Goal: Information Seeking & Learning: Learn about a topic

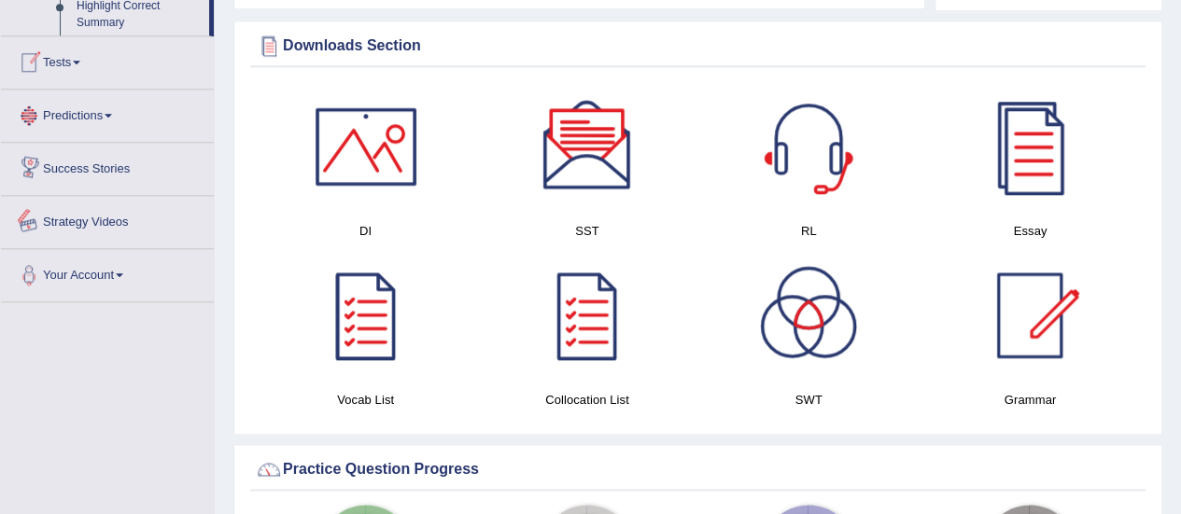
scroll to position [1051, 0]
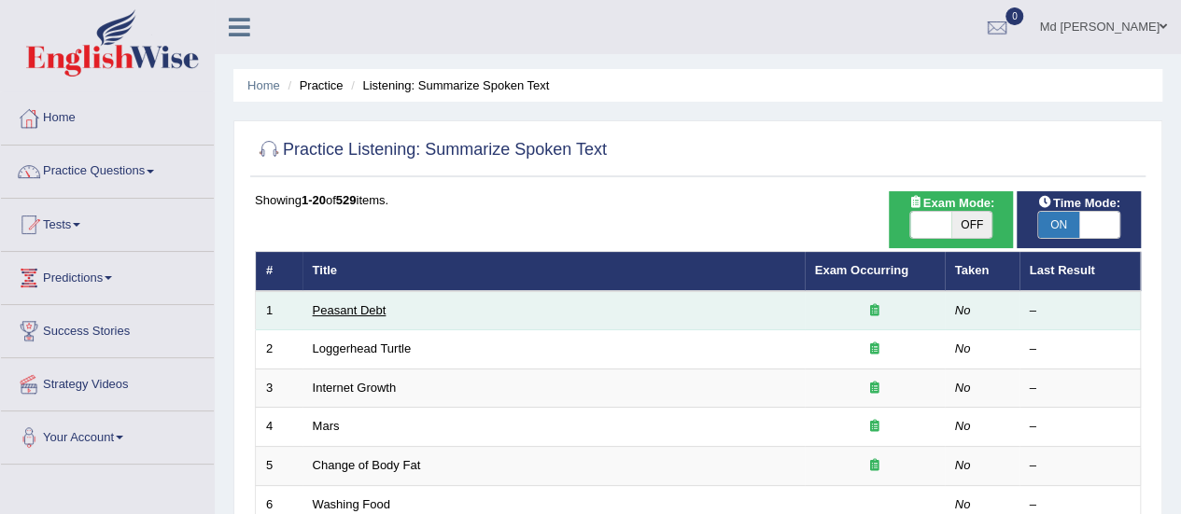
click at [377, 305] on link "Peasant Debt" at bounding box center [350, 310] width 74 height 14
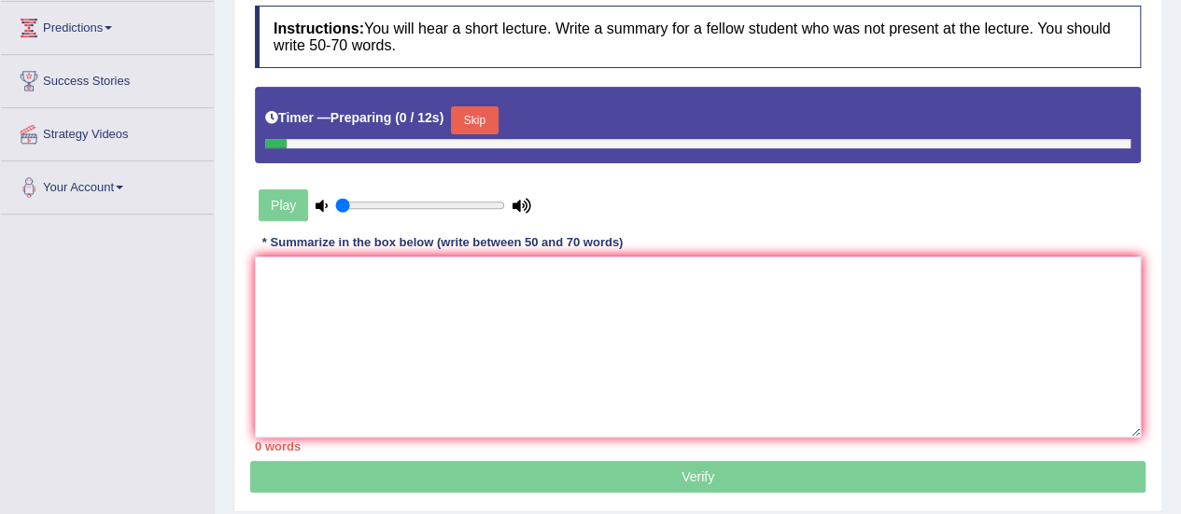
scroll to position [280, 0]
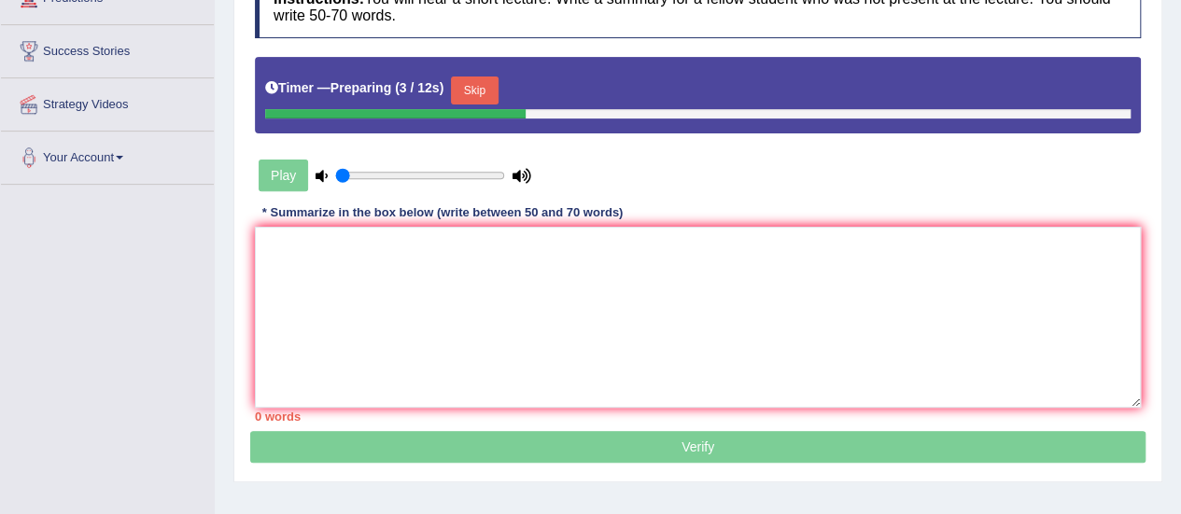
click at [488, 88] on button "Skip" at bounding box center [474, 91] width 47 height 28
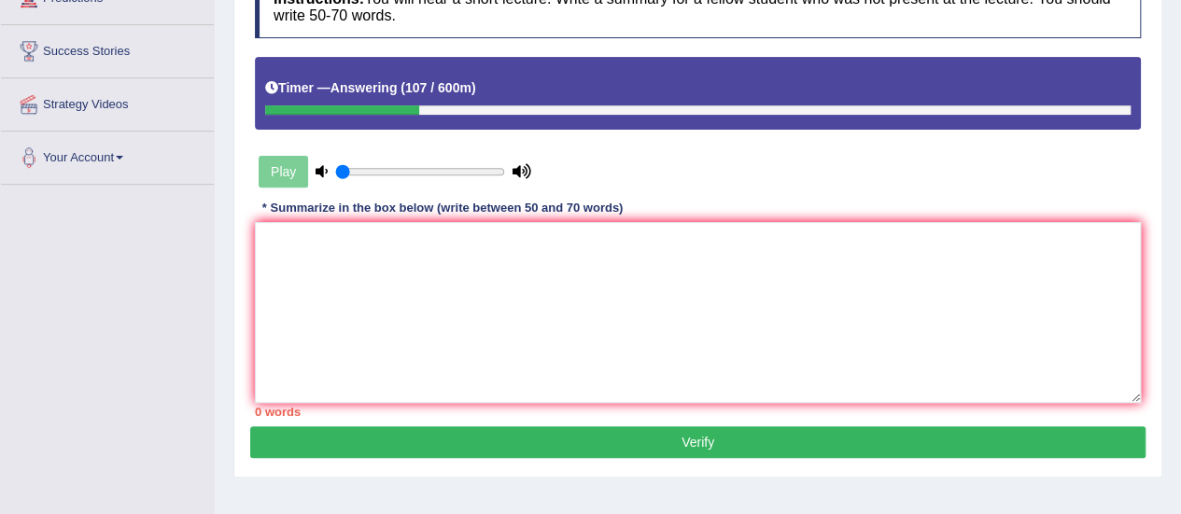
click at [283, 178] on div "Play" at bounding box center [395, 171] width 280 height 47
click at [327, 274] on textarea at bounding box center [698, 312] width 886 height 181
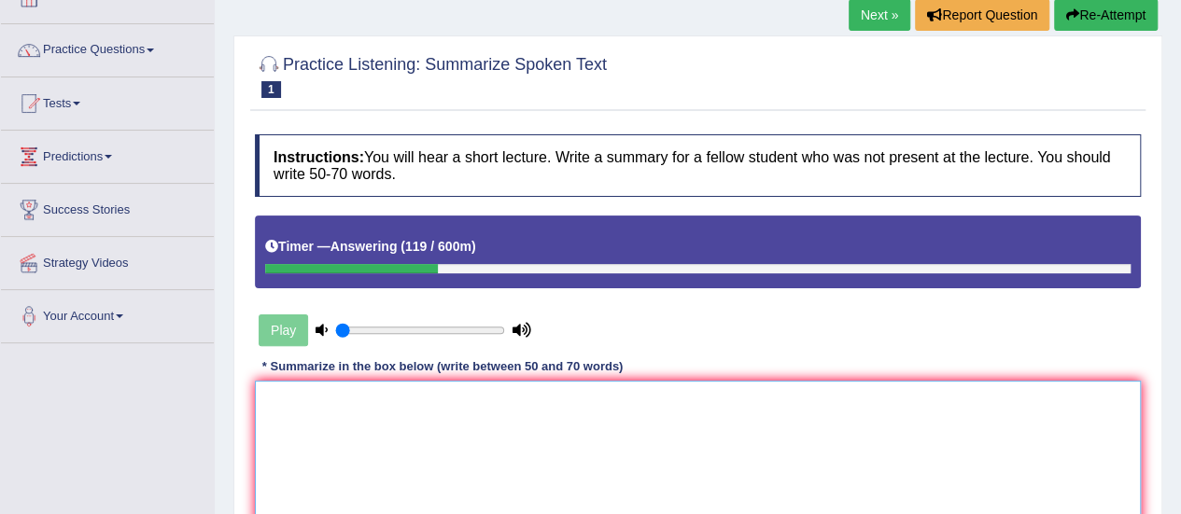
scroll to position [91, 0]
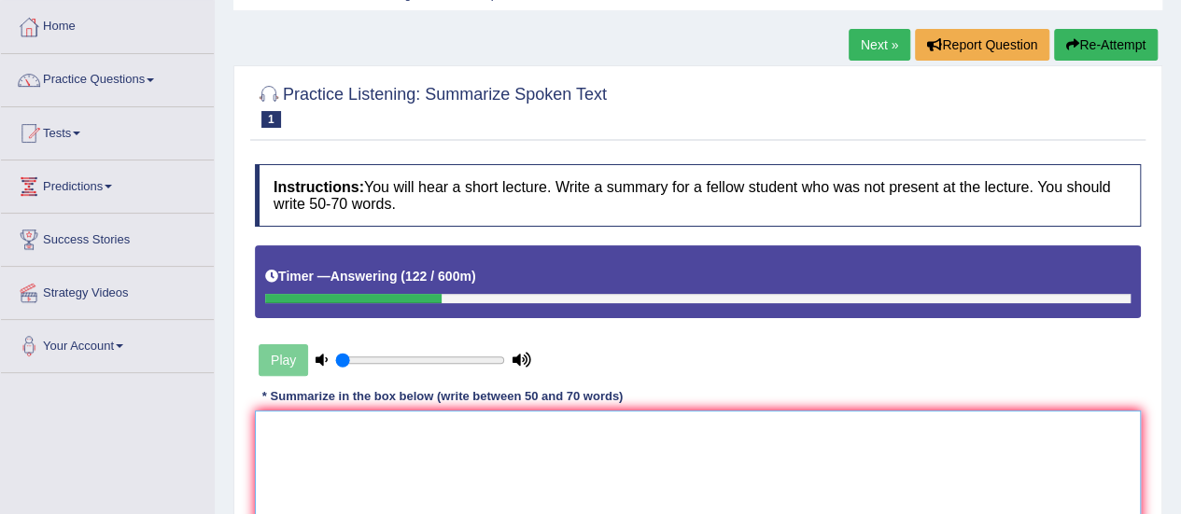
click at [427, 475] on textarea at bounding box center [698, 501] width 886 height 181
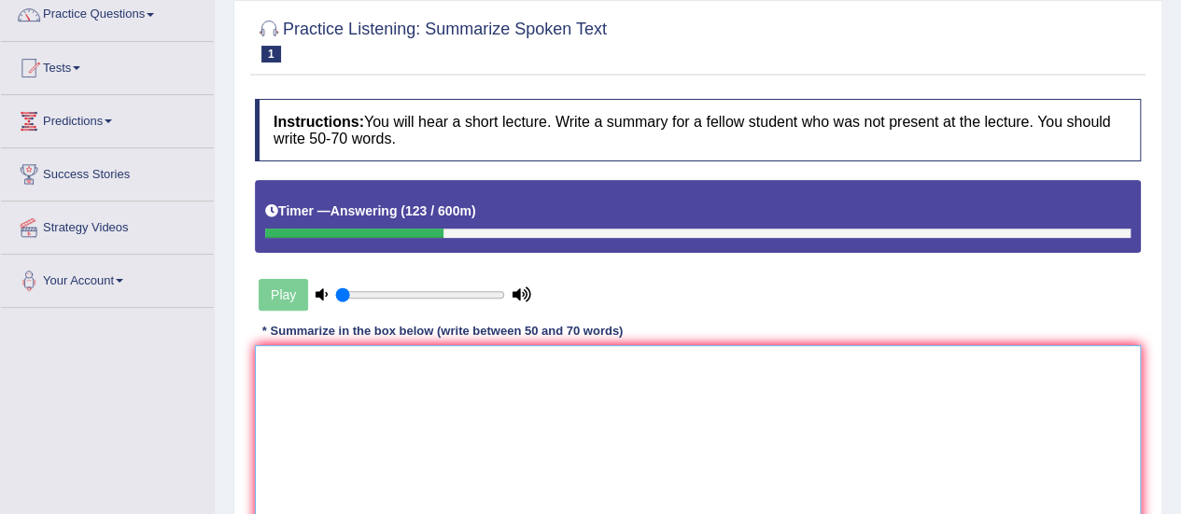
scroll to position [185, 0]
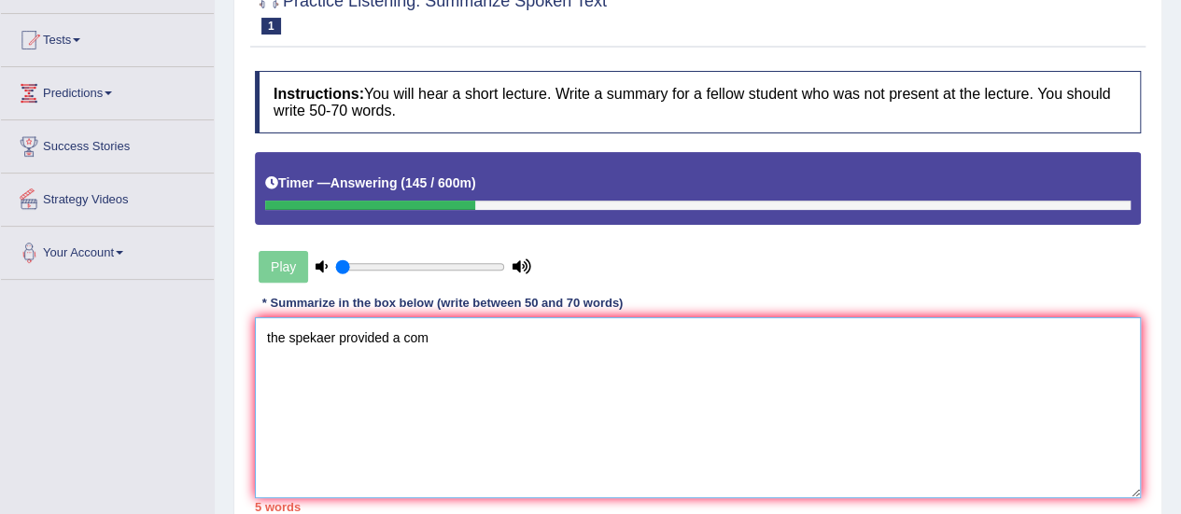
click at [273, 339] on textarea "the spekaer provided a com" at bounding box center [698, 407] width 886 height 181
click at [335, 335] on textarea "The spekaer provided a com" at bounding box center [698, 407] width 886 height 181
click at [445, 356] on textarea "The speaker provided a com" at bounding box center [698, 407] width 886 height 181
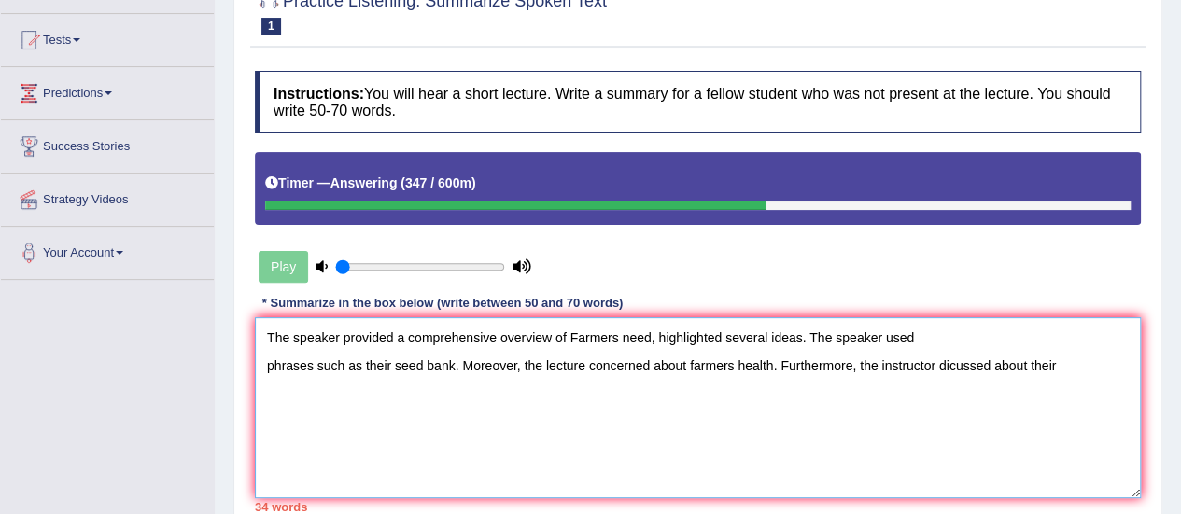
click at [952, 361] on textarea "The speaker provided a comprehensive overview of Farmers need, highlighted seve…" at bounding box center [698, 407] width 886 height 181
click at [947, 363] on textarea "The speaker provided a comprehensive overview of Farmers need, highlighted seve…" at bounding box center [698, 407] width 886 height 181
click at [1016, 409] on textarea "The speaker provided a comprehensive overview of Farmers need, highlighted seve…" at bounding box center [698, 407] width 886 height 181
click at [1084, 423] on textarea "The speaker provided a comprehensive overview of Farmers need, highlighted seve…" at bounding box center [698, 407] width 886 height 181
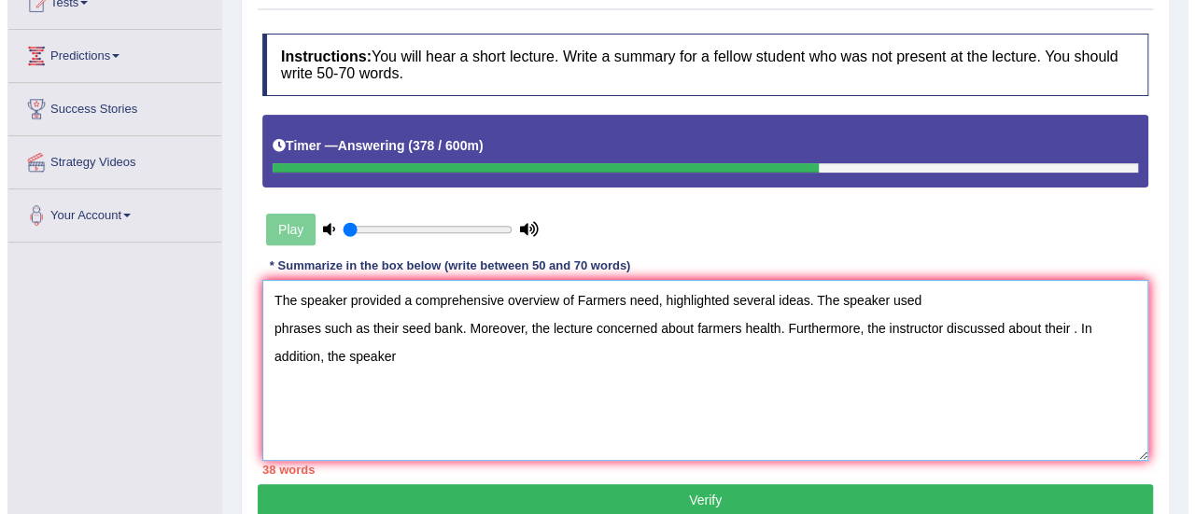
scroll to position [278, 0]
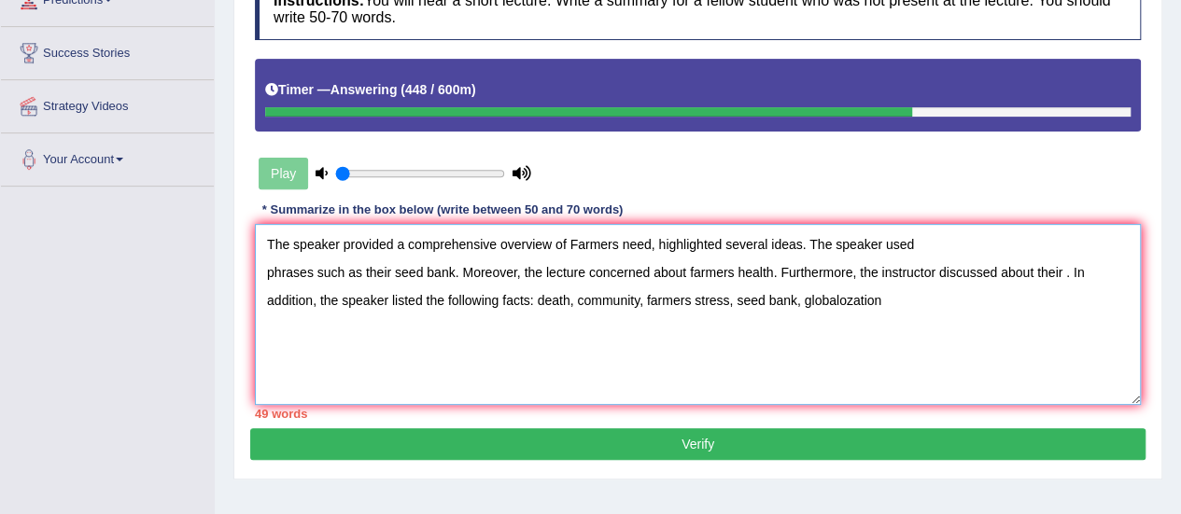
drag, startPoint x: 840, startPoint y: 299, endPoint x: 854, endPoint y: 301, distance: 14.1
click at [844, 299] on textarea "The speaker provided a comprehensive overview of Farmers need, highlighted seve…" at bounding box center [698, 314] width 886 height 181
click at [854, 301] on textarea "The speaker provided a comprehensive overview of Farmers need, highlighted seve…" at bounding box center [698, 314] width 886 height 181
drag, startPoint x: 857, startPoint y: 313, endPoint x: 874, endPoint y: 322, distance: 19.2
click at [859, 313] on textarea "The speaker provided a comprehensive overview of Farmers need, highlighted seve…" at bounding box center [698, 314] width 886 height 181
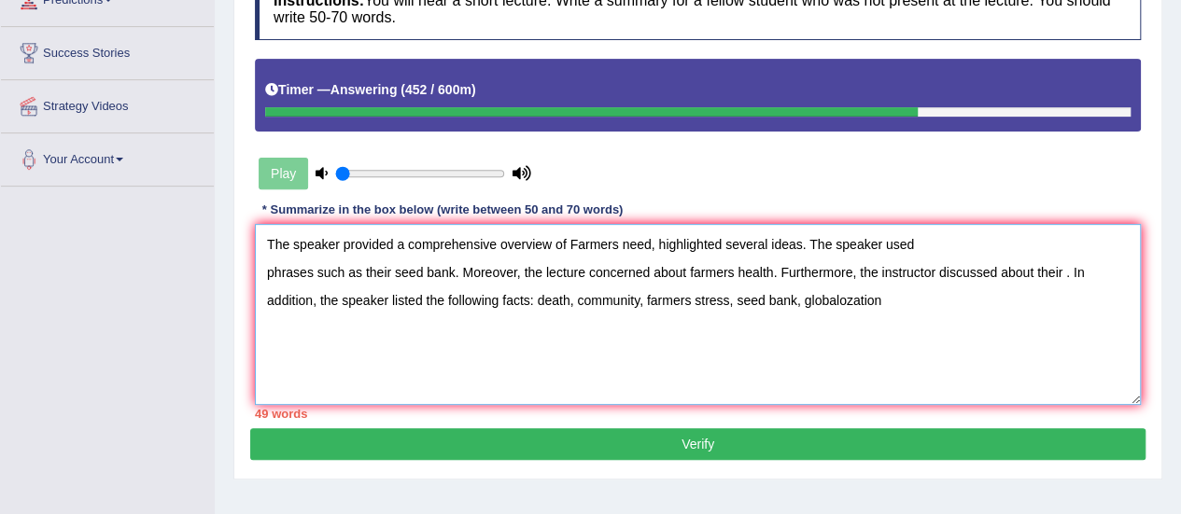
drag, startPoint x: 803, startPoint y: 304, endPoint x: 818, endPoint y: 304, distance: 14.9
click at [806, 304] on textarea "The speaker provided a comprehensive overview of Farmers need, highlighted seve…" at bounding box center [698, 314] width 886 height 181
drag, startPoint x: 878, startPoint y: 303, endPoint x: 906, endPoint y: 296, distance: 29.0
click at [885, 300] on textarea "The speaker provided a comprehensive overview of Farmers need, highlighted seve…" at bounding box center [698, 314] width 886 height 181
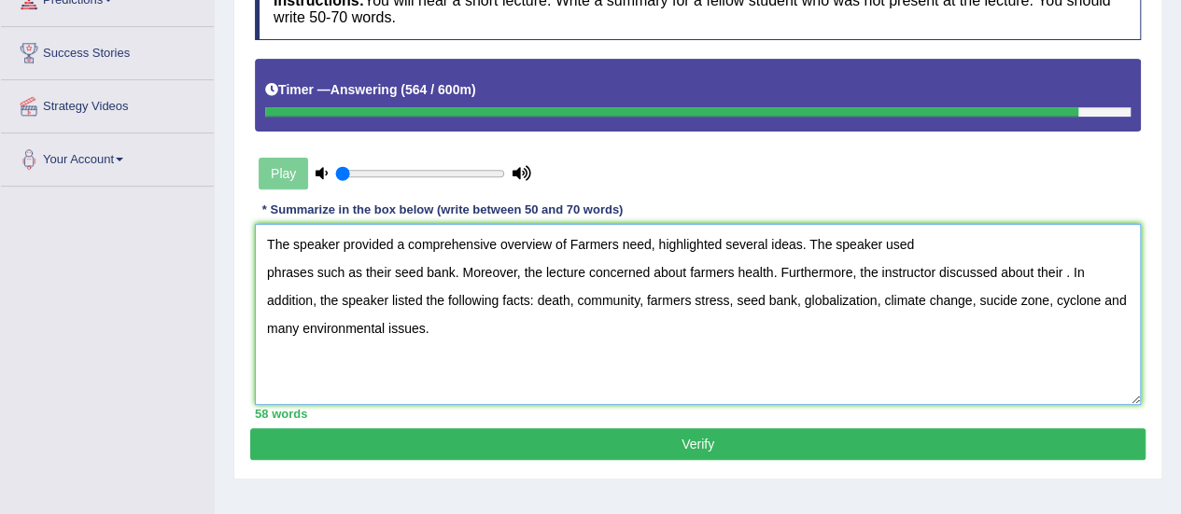
click at [410, 233] on textarea "The speaker provided a comprehensive overview of Farmers need, highlighted seve…" at bounding box center [698, 314] width 886 height 181
click at [468, 236] on textarea "The speaker provided a comprehensive overview of Farmers need, highlighted seve…" at bounding box center [698, 314] width 886 height 181
click at [659, 246] on textarea "The speaker provided a comprehansive overview of Farmers need, highlighted seve…" at bounding box center [698, 314] width 886 height 181
click at [655, 262] on textarea "The speaker provided a comprehansive overview of Farmers need, highlighted seve…" at bounding box center [698, 314] width 886 height 181
click at [654, 246] on textarea "The speaker provided a comprehansive overview of Farmers need, highlighted seve…" at bounding box center [698, 314] width 886 height 181
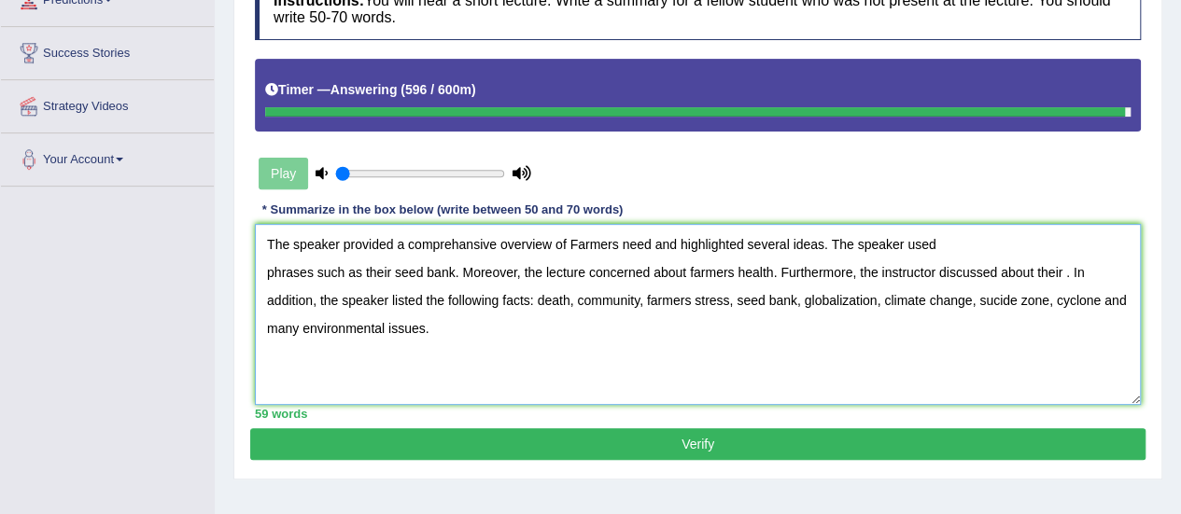
click at [1046, 251] on textarea "The speaker provided a comprehansive overview of Farmers need and highlighted s…" at bounding box center [698, 314] width 886 height 181
click at [1062, 270] on textarea "The speaker provided a comprehansive overview of Farmers need and highlighted s…" at bounding box center [698, 314] width 886 height 181
type textarea "The speaker provided a comprehansive overview of Farmers need and highlighted s…"
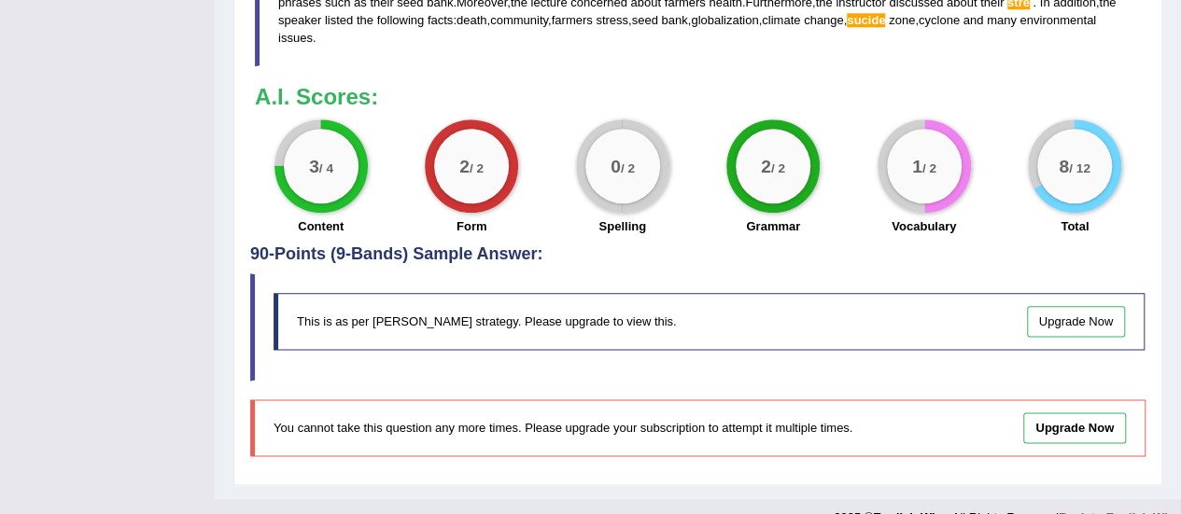
scroll to position [1032, 0]
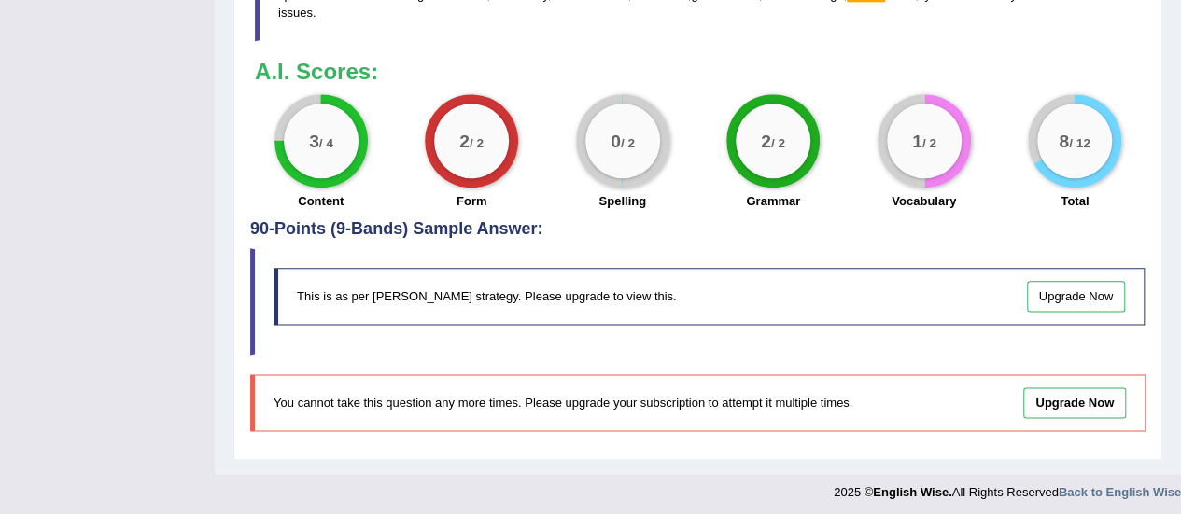
click at [1091, 287] on link "Upgrade Now" at bounding box center [1076, 296] width 99 height 31
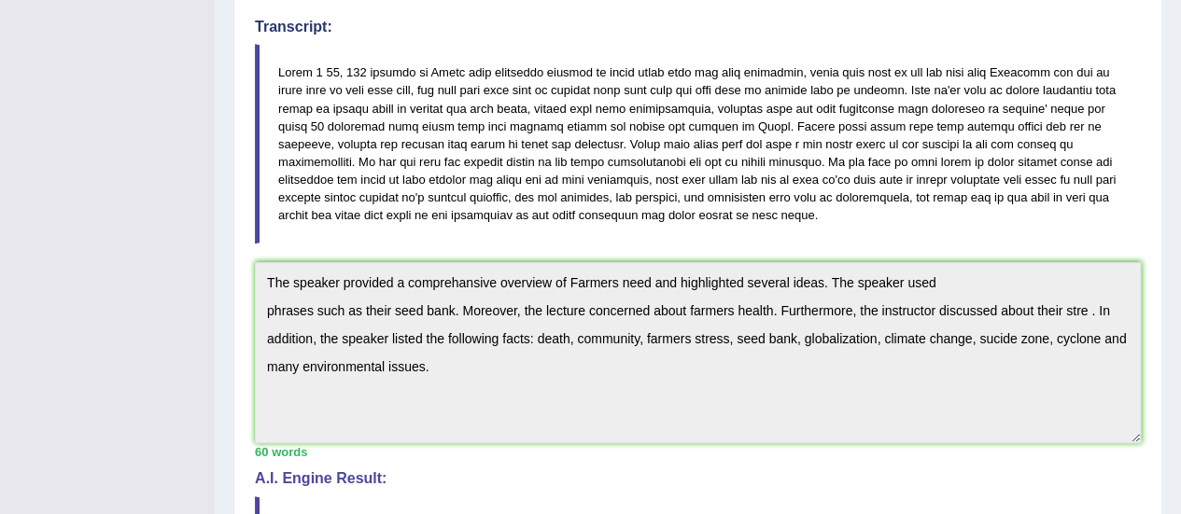
scroll to position [0, 0]
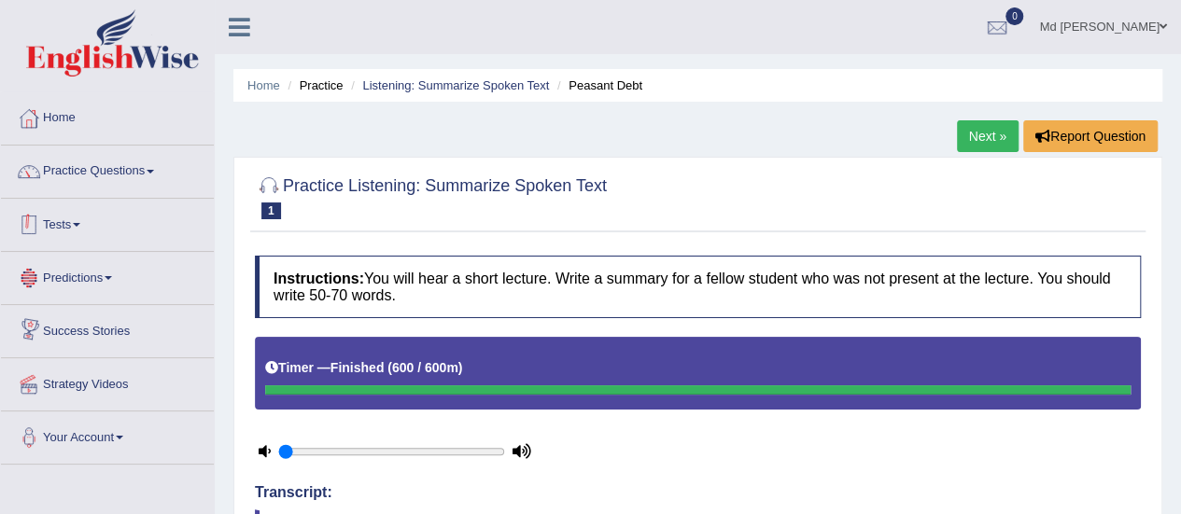
click at [74, 232] on link "Tests" at bounding box center [107, 222] width 213 height 47
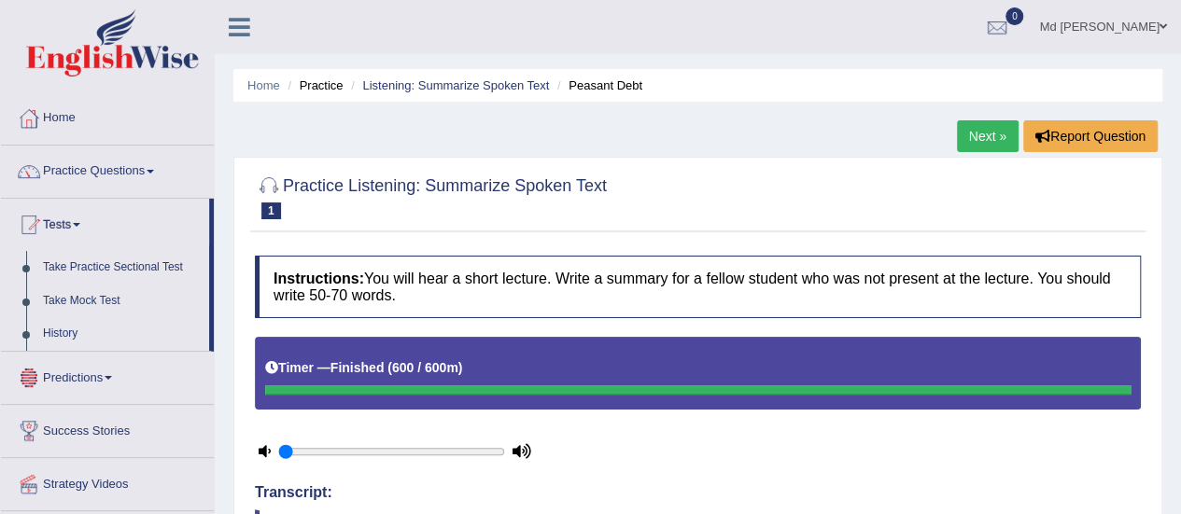
click at [93, 384] on link "Predictions" at bounding box center [107, 375] width 213 height 47
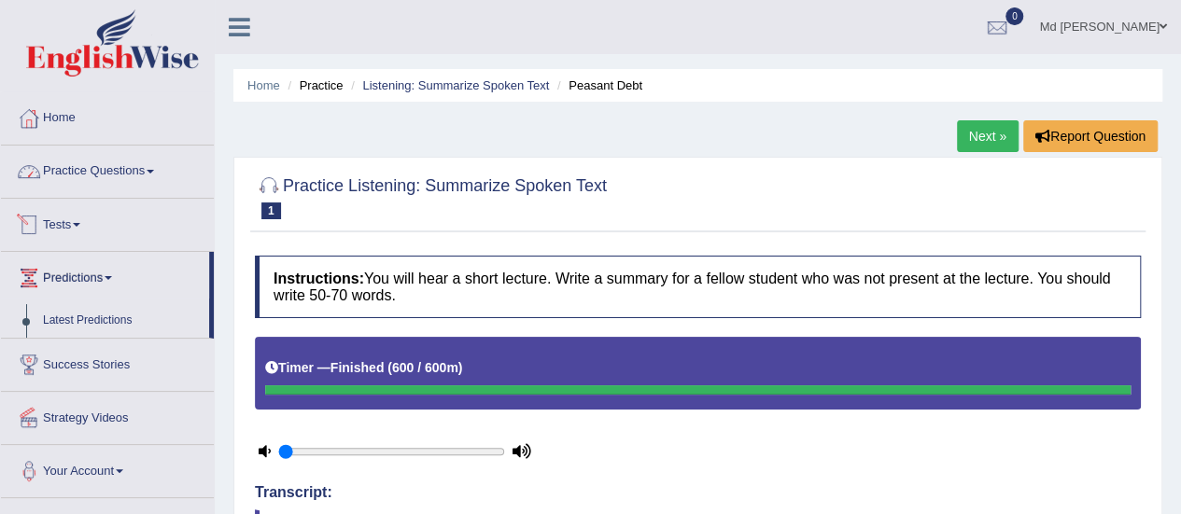
click at [117, 176] on link "Practice Questions" at bounding box center [107, 169] width 213 height 47
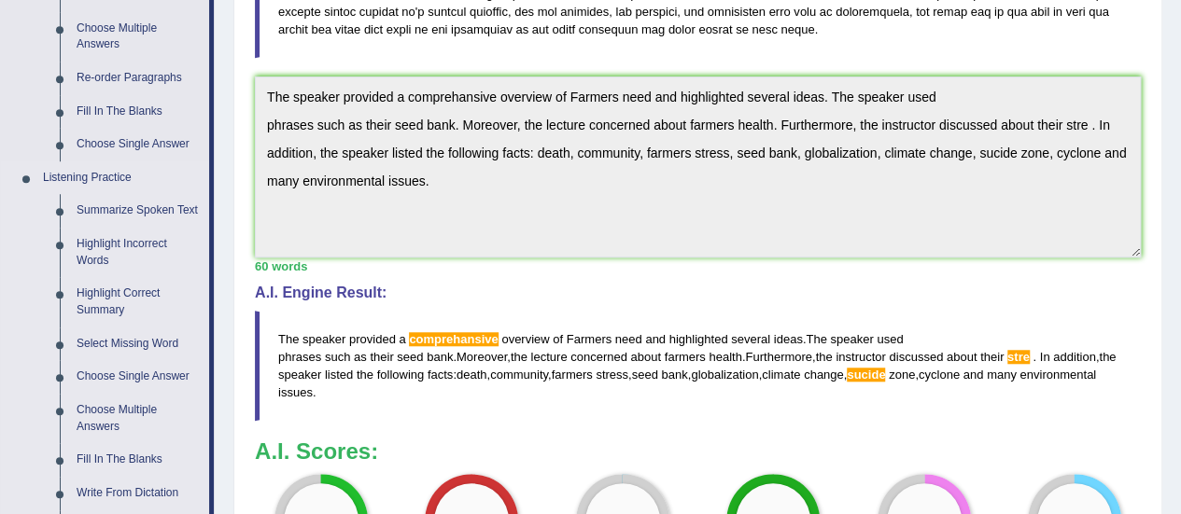
scroll to position [752, 0]
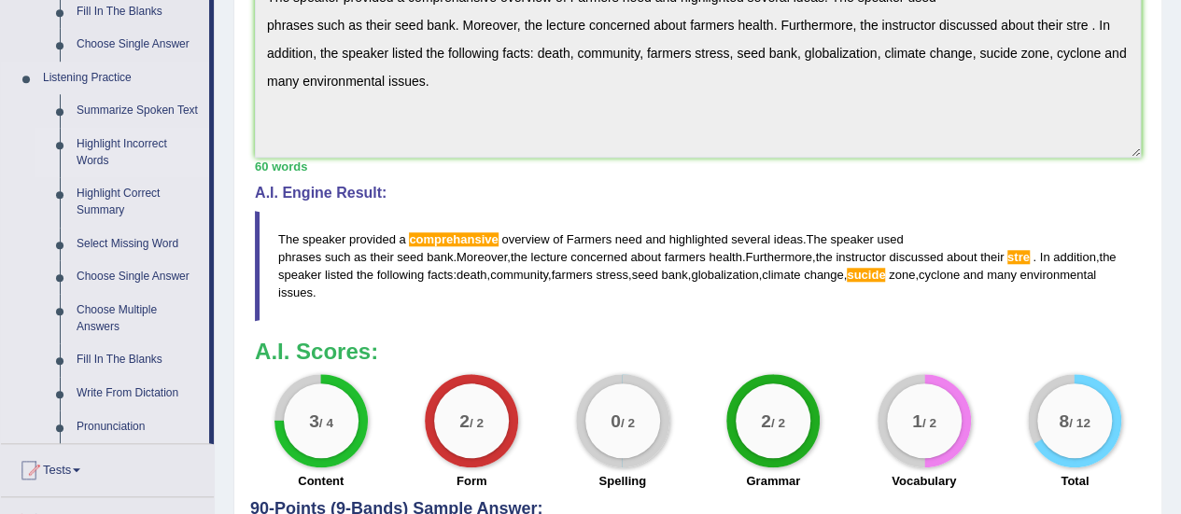
click at [123, 155] on link "Highlight Incorrect Words" at bounding box center [138, 152] width 141 height 49
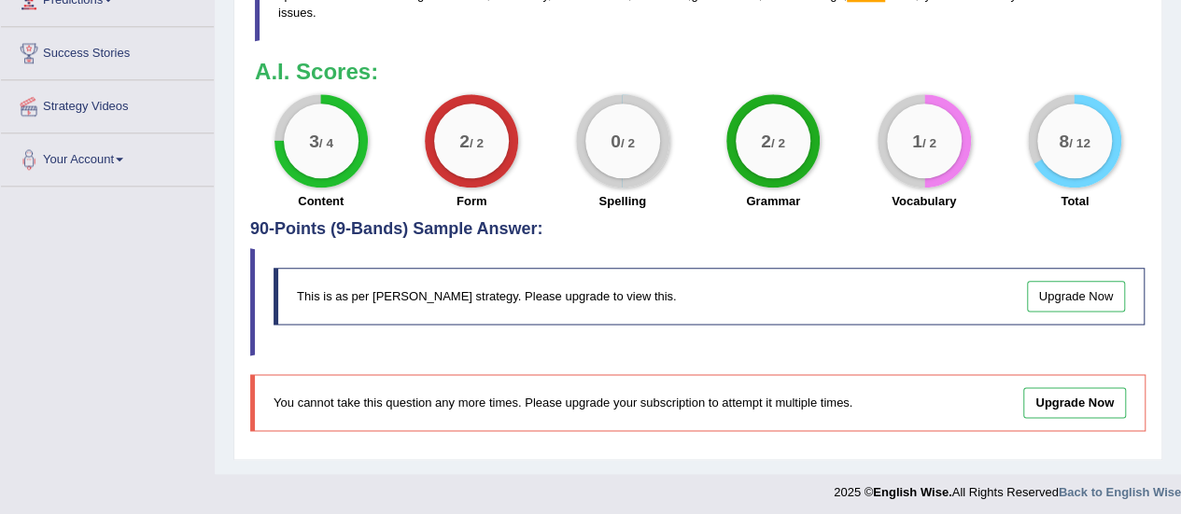
scroll to position [848, 0]
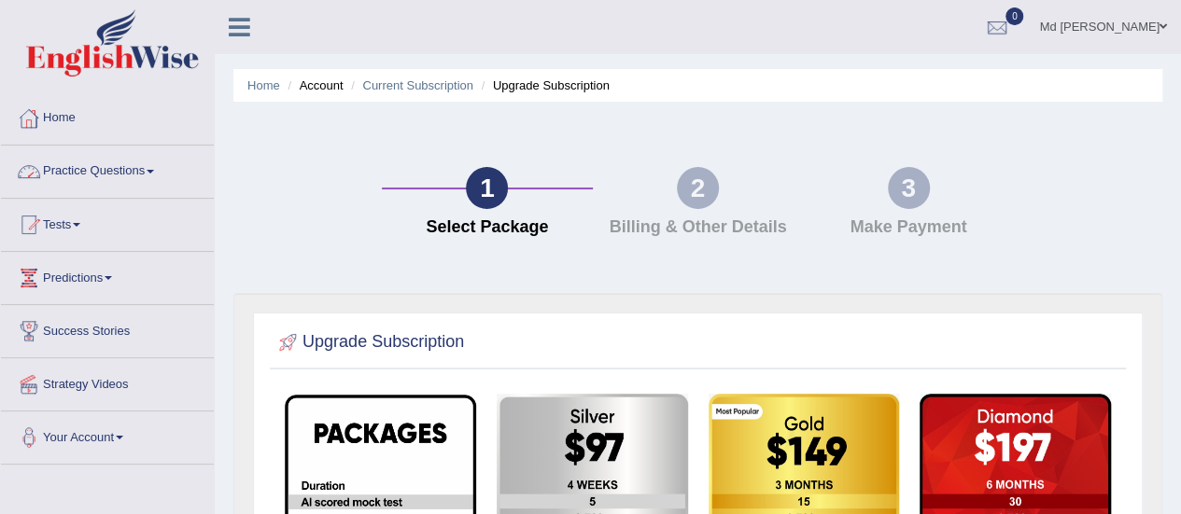
click at [105, 173] on link "Practice Questions" at bounding box center [107, 169] width 213 height 47
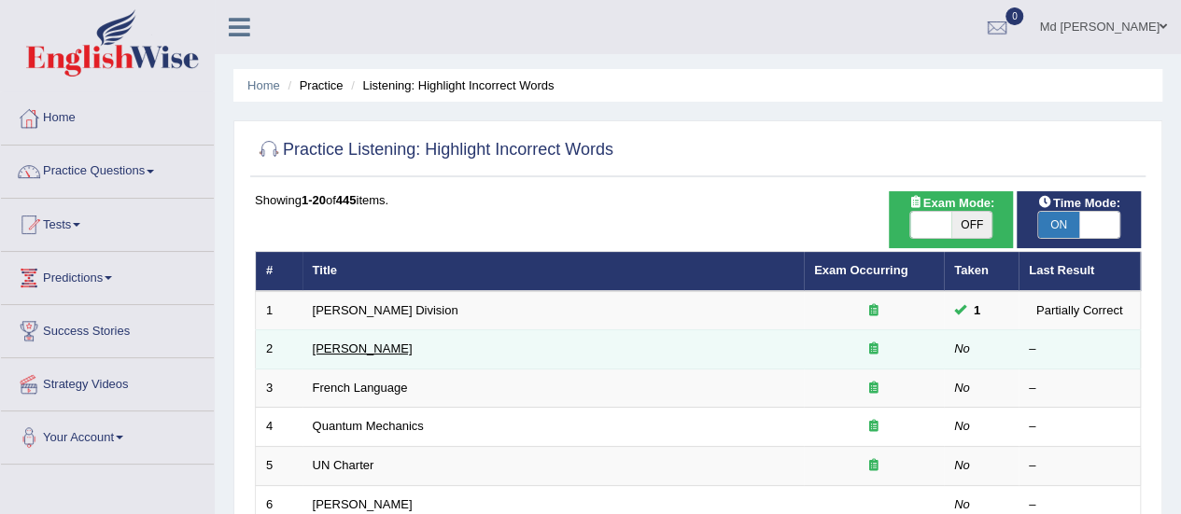
click at [373, 342] on link "[PERSON_NAME]" at bounding box center [363, 349] width 100 height 14
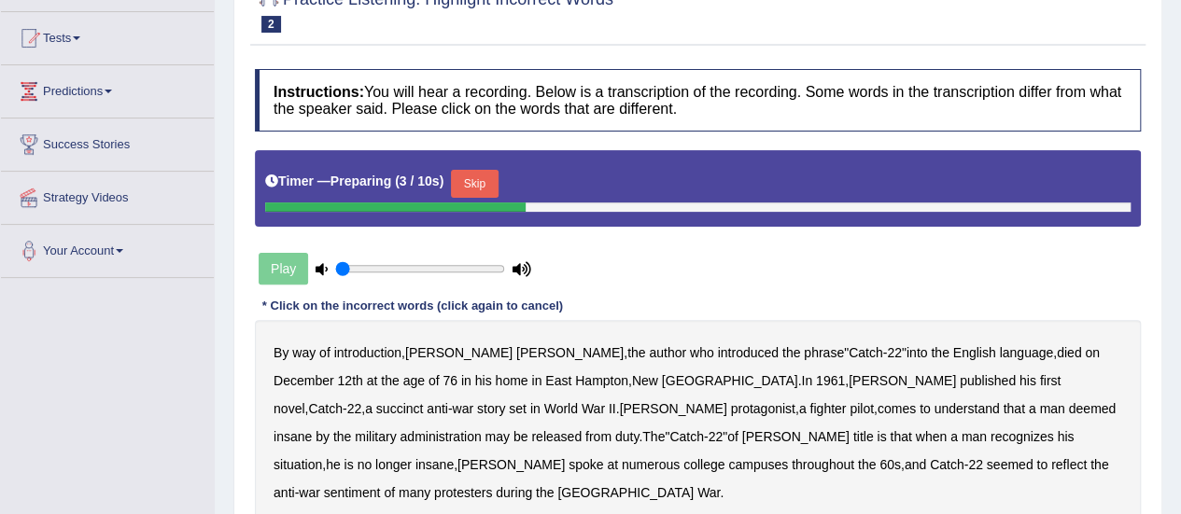
drag, startPoint x: 283, startPoint y: 261, endPoint x: 340, endPoint y: 245, distance: 59.4
click at [286, 262] on div "Play" at bounding box center [395, 269] width 280 height 47
click at [466, 183] on button "Skip" at bounding box center [474, 184] width 47 height 28
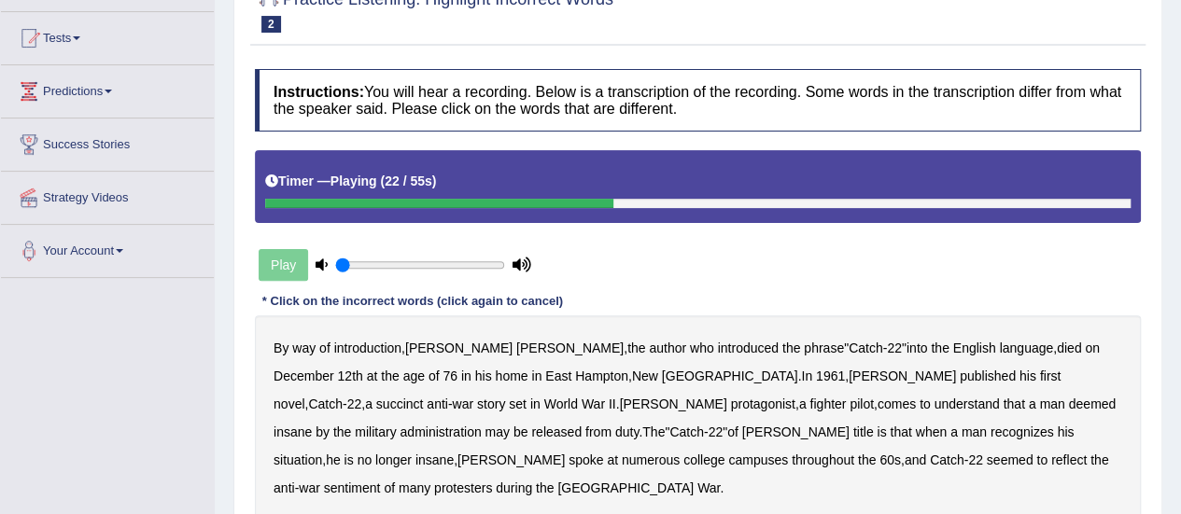
click at [424, 397] on b "succinct" at bounding box center [400, 404] width 48 height 15
click at [481, 425] on b "administration" at bounding box center [440, 432] width 81 height 15
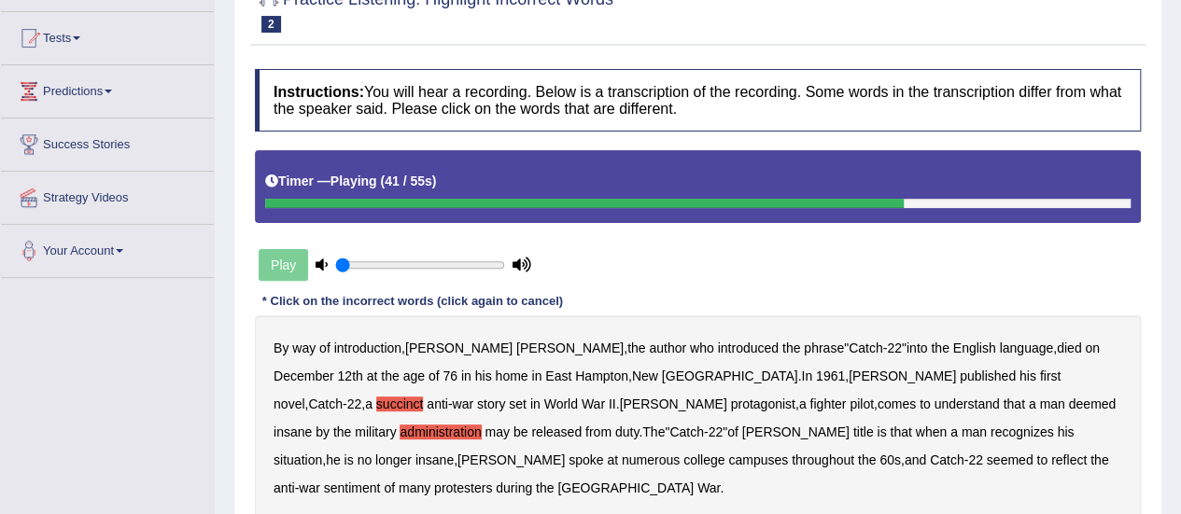
click at [322, 453] on b "situation" at bounding box center [298, 460] width 49 height 15
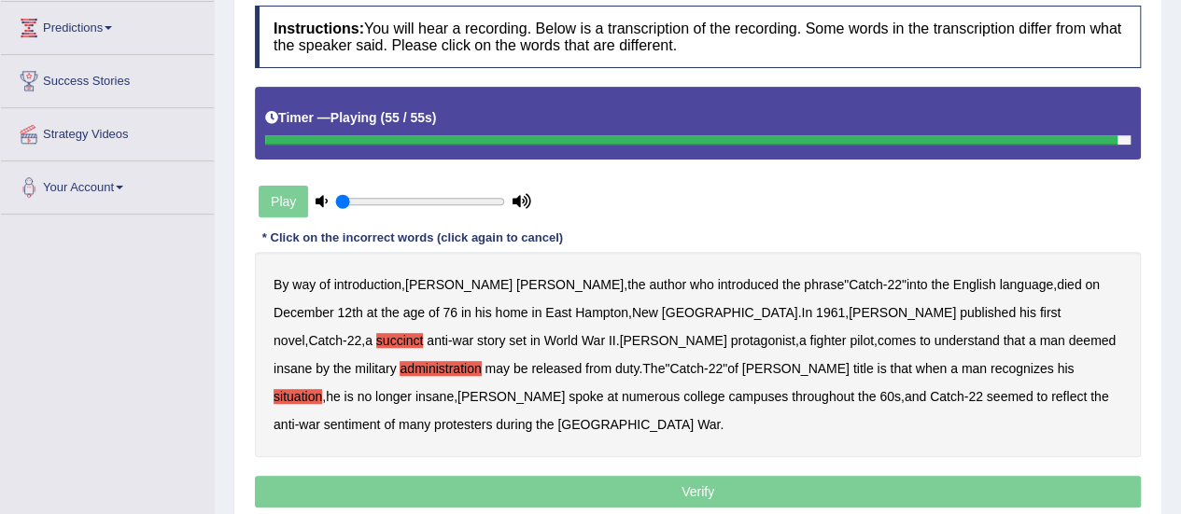
scroll to position [280, 0]
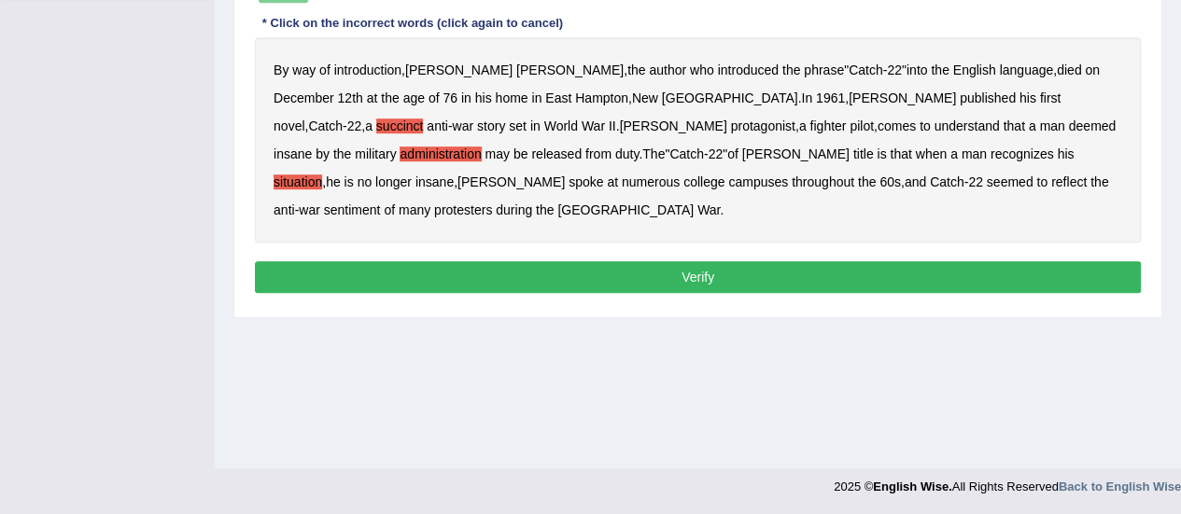
click at [601, 261] on button "Verify" at bounding box center [698, 277] width 886 height 32
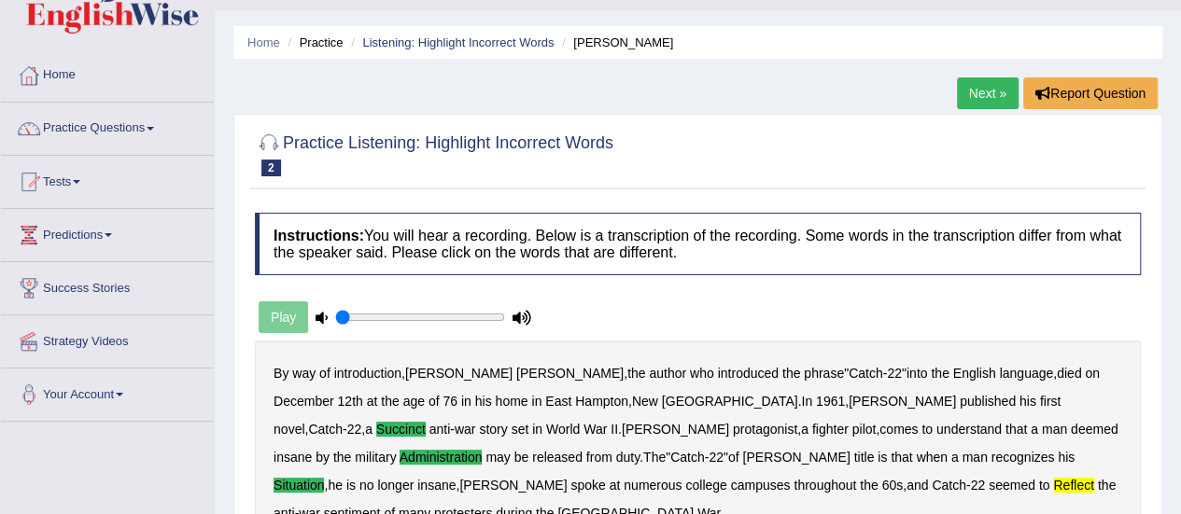
scroll to position [0, 0]
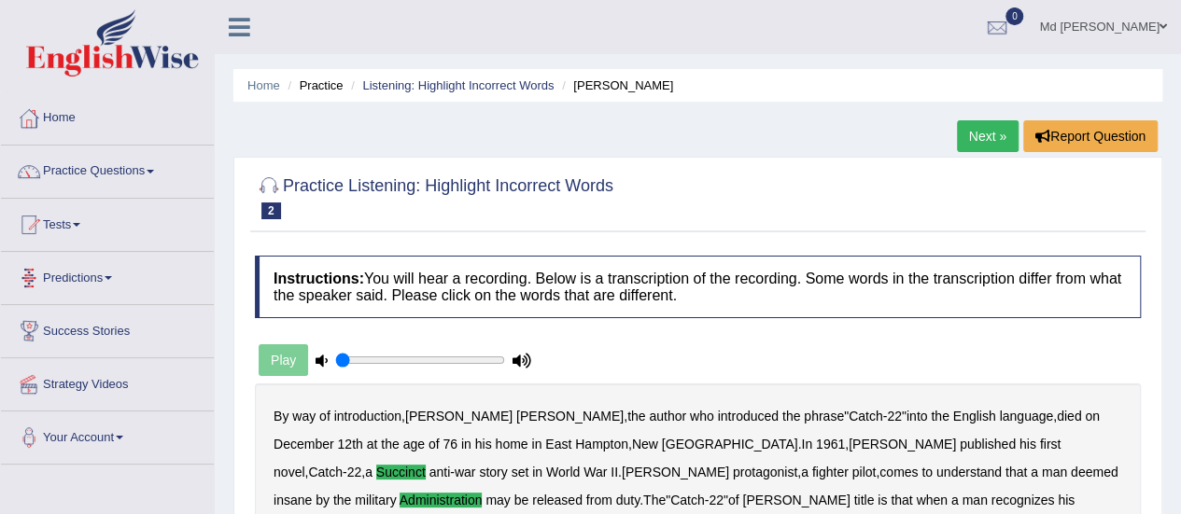
click at [990, 132] on link "Next »" at bounding box center [988, 136] width 62 height 32
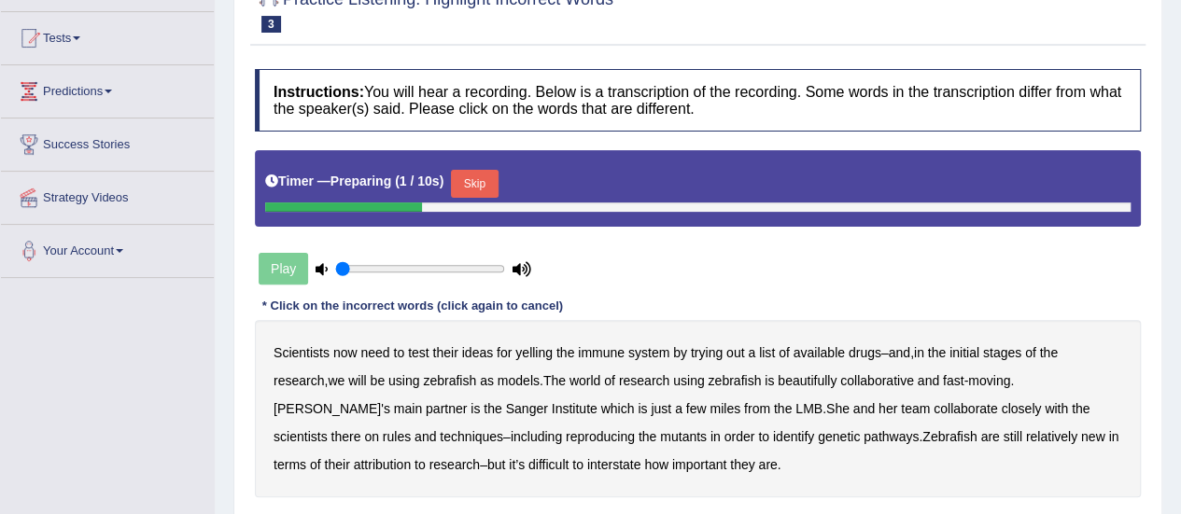
click at [485, 186] on button "Skip" at bounding box center [474, 184] width 47 height 28
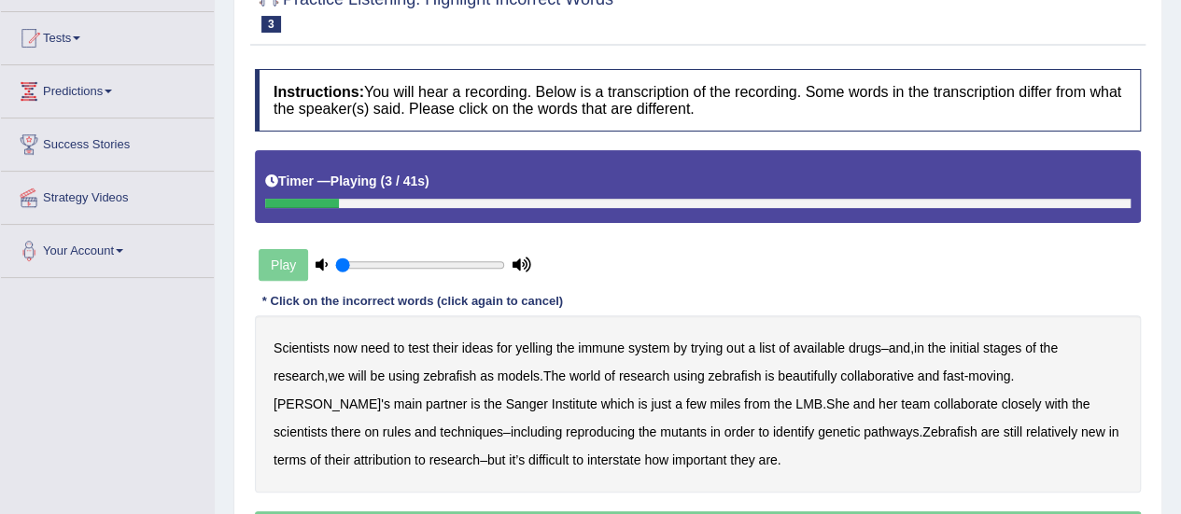
click at [541, 351] on b "yelling" at bounding box center [533, 348] width 37 height 15
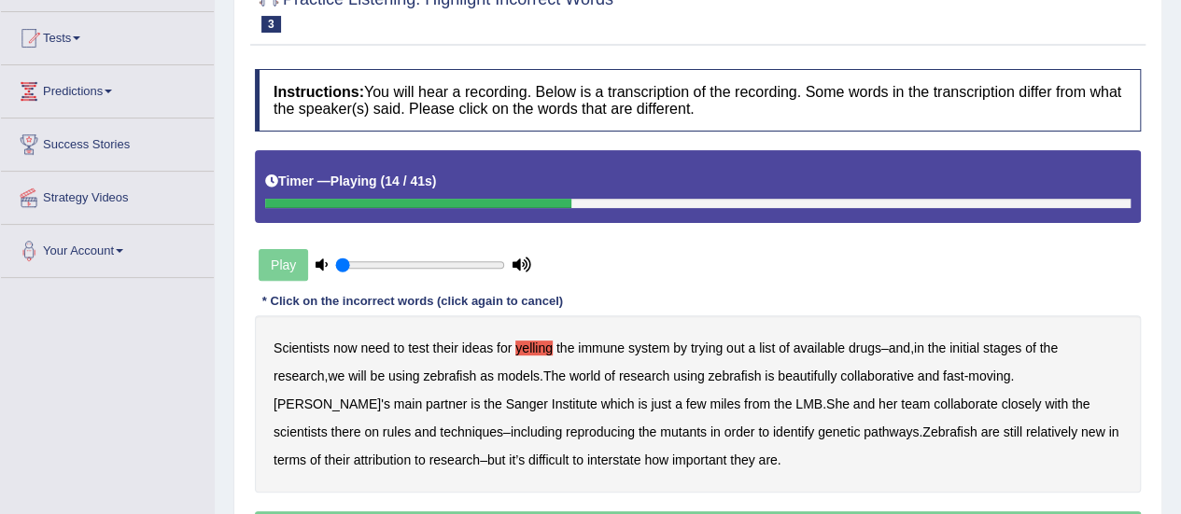
click at [819, 372] on b "beautifully" at bounding box center [807, 376] width 59 height 15
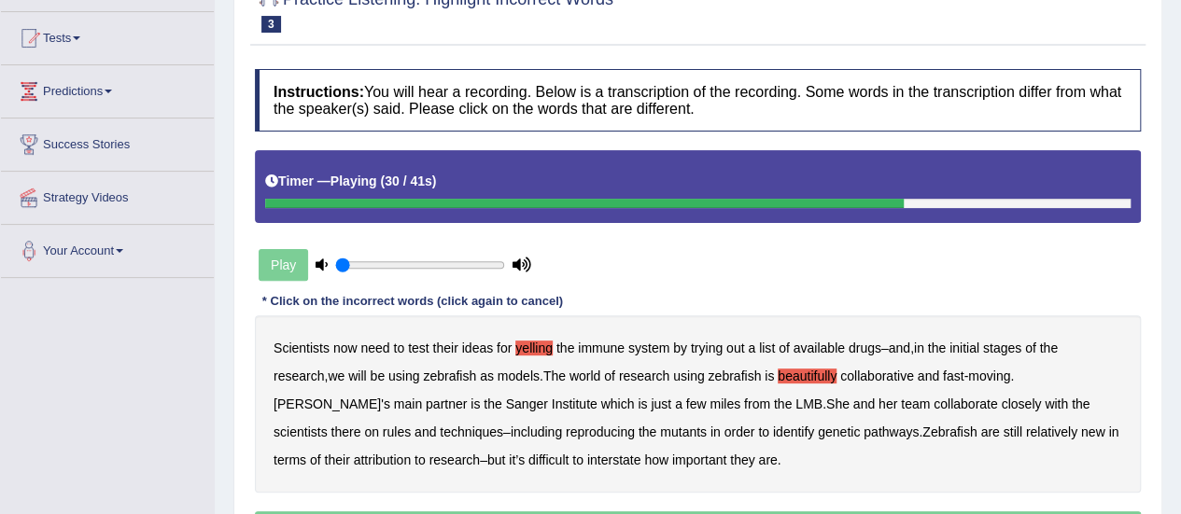
click at [411, 425] on b "rules" at bounding box center [397, 432] width 28 height 15
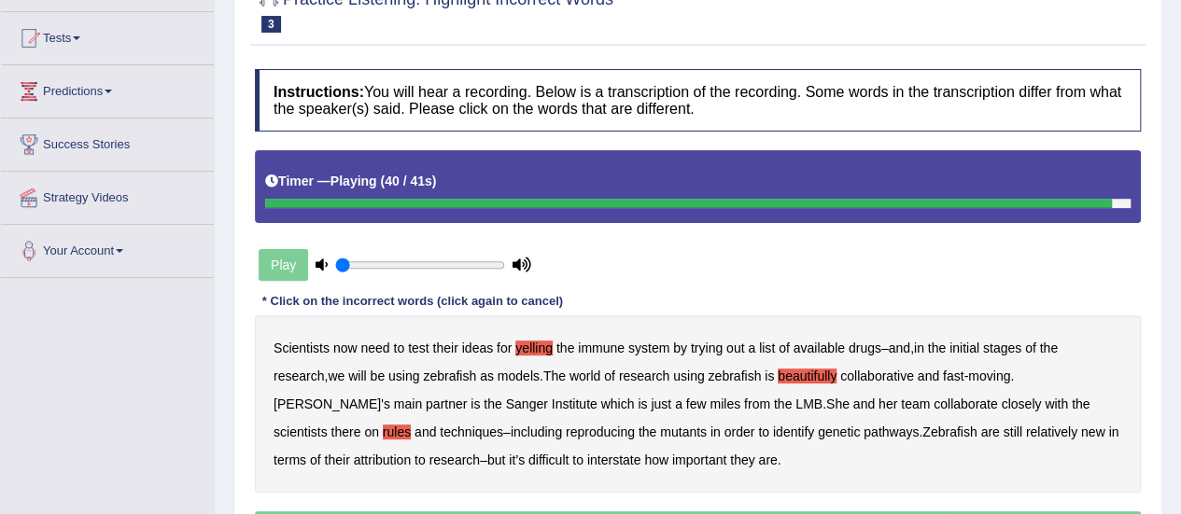
click at [587, 458] on b "interstate" at bounding box center [614, 460] width 54 height 15
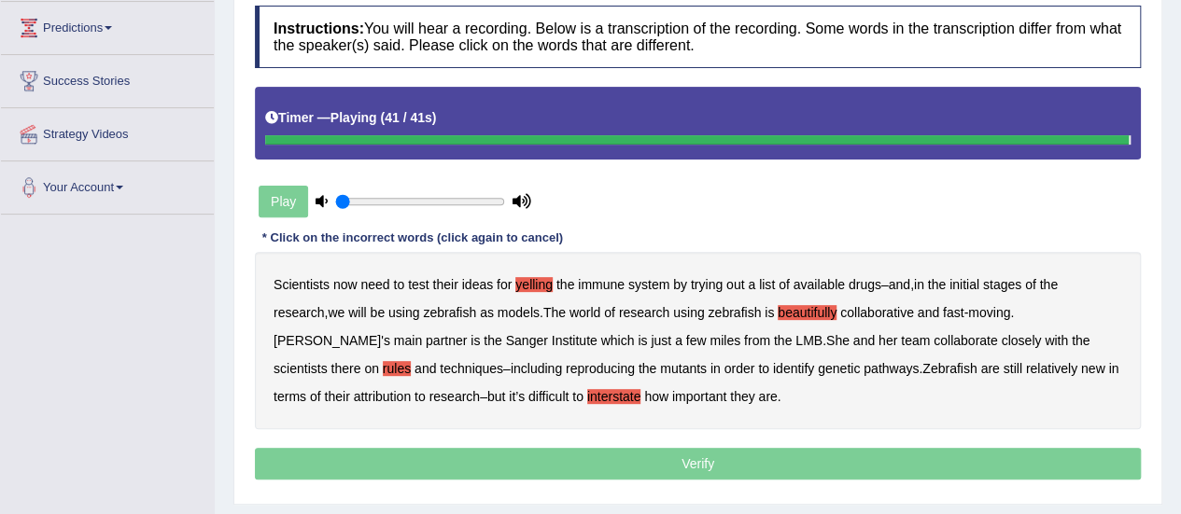
scroll to position [280, 0]
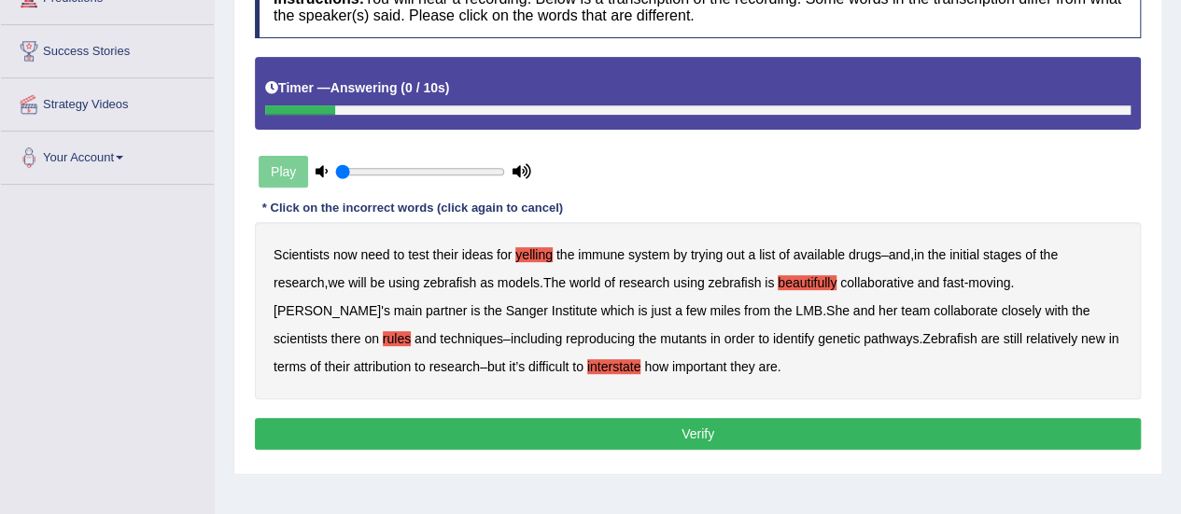
click at [624, 421] on button "Verify" at bounding box center [698, 434] width 886 height 32
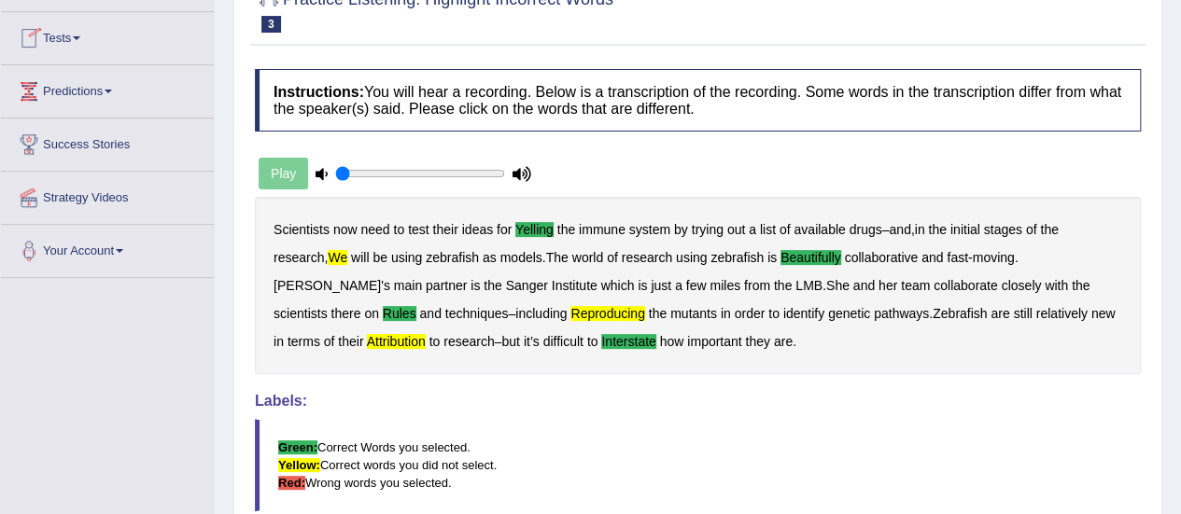
scroll to position [0, 0]
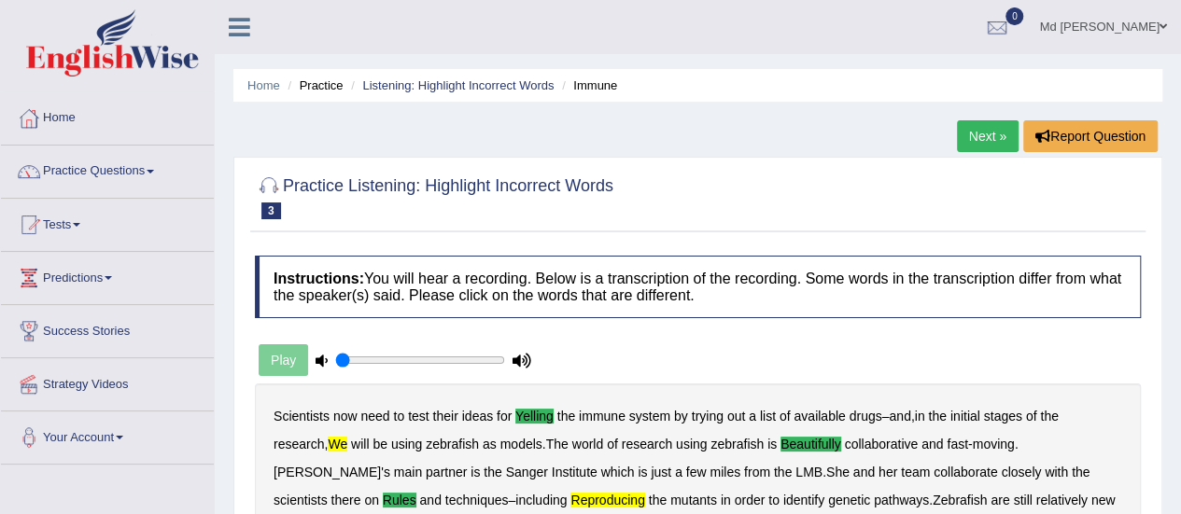
click at [991, 138] on link "Next »" at bounding box center [988, 136] width 62 height 32
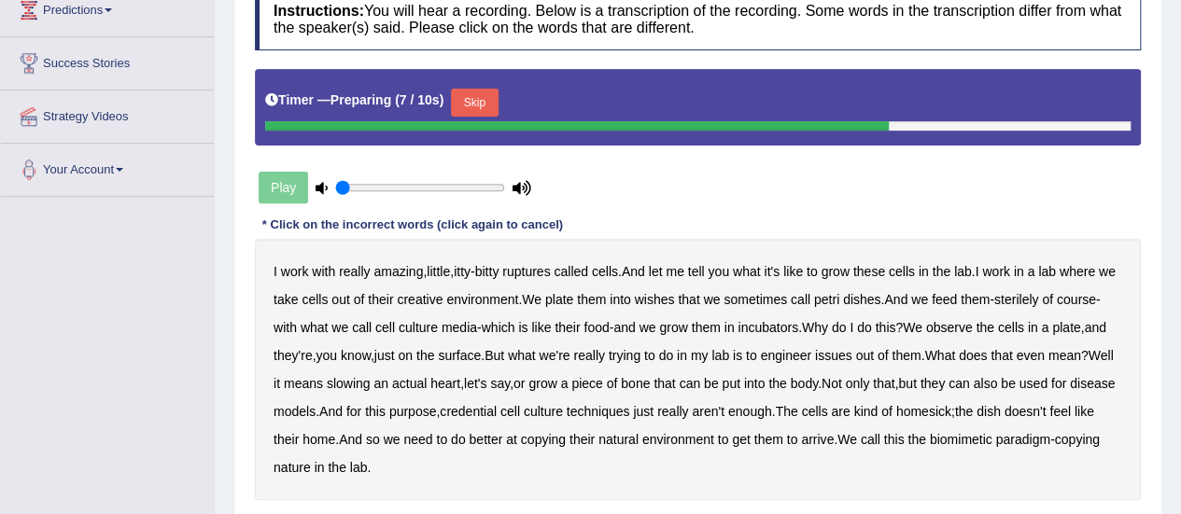
scroll to position [280, 0]
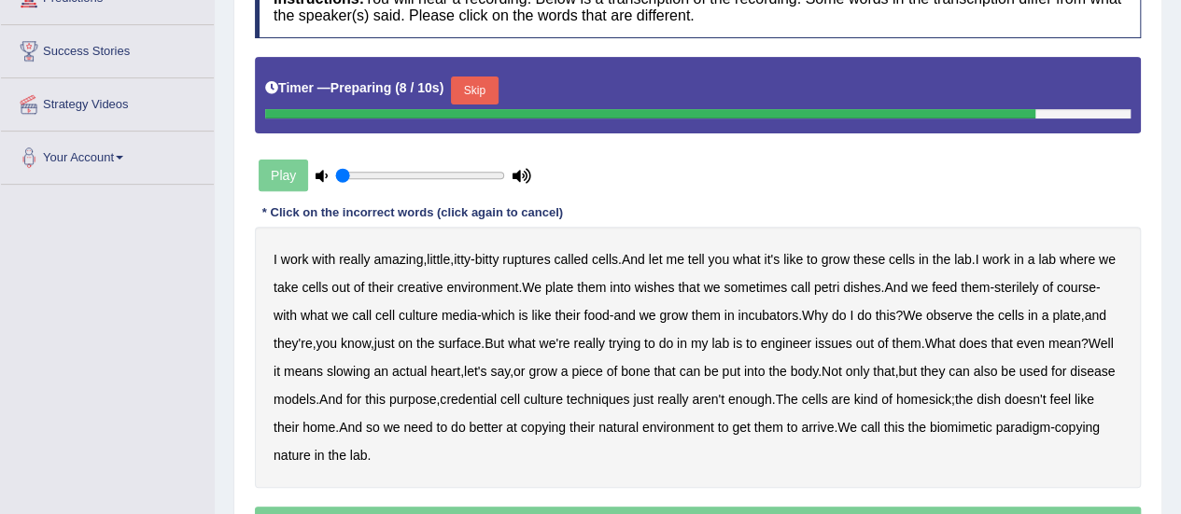
drag, startPoint x: 471, startPoint y: 81, endPoint x: 463, endPoint y: 95, distance: 15.9
click at [471, 85] on button "Skip" at bounding box center [474, 91] width 47 height 28
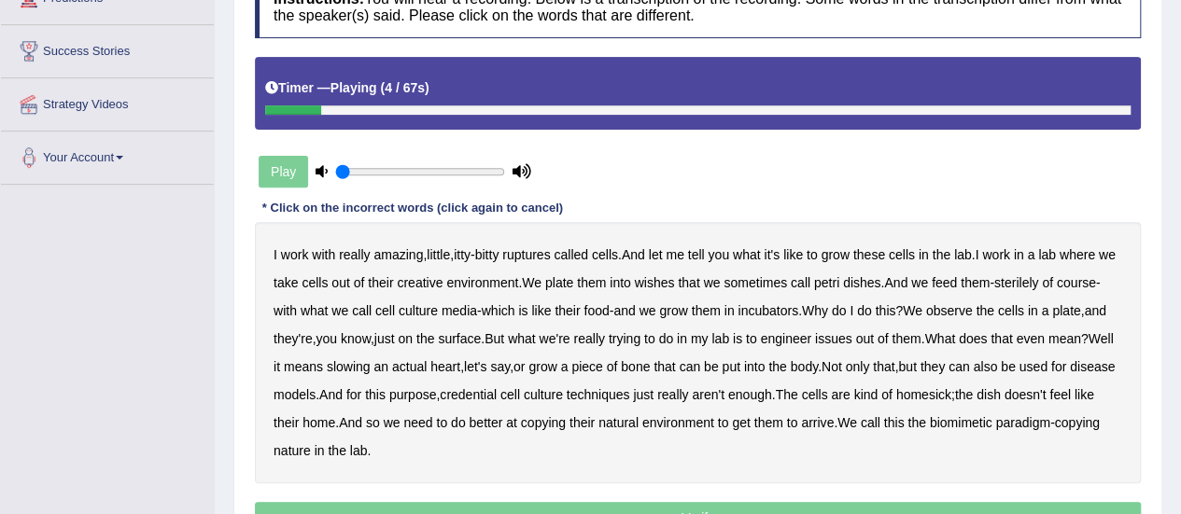
click at [529, 251] on b "ruptures" at bounding box center [526, 254] width 48 height 15
click at [675, 284] on b "wishes" at bounding box center [655, 282] width 40 height 15
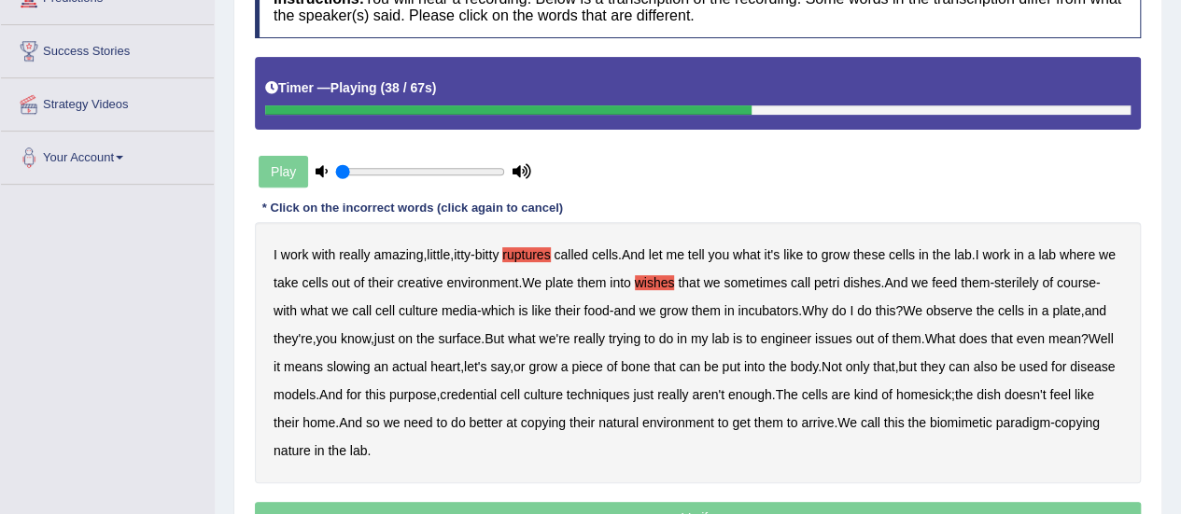
click at [852, 335] on b "issues" at bounding box center [833, 338] width 37 height 15
click at [371, 362] on b "slowing" at bounding box center [349, 366] width 44 height 15
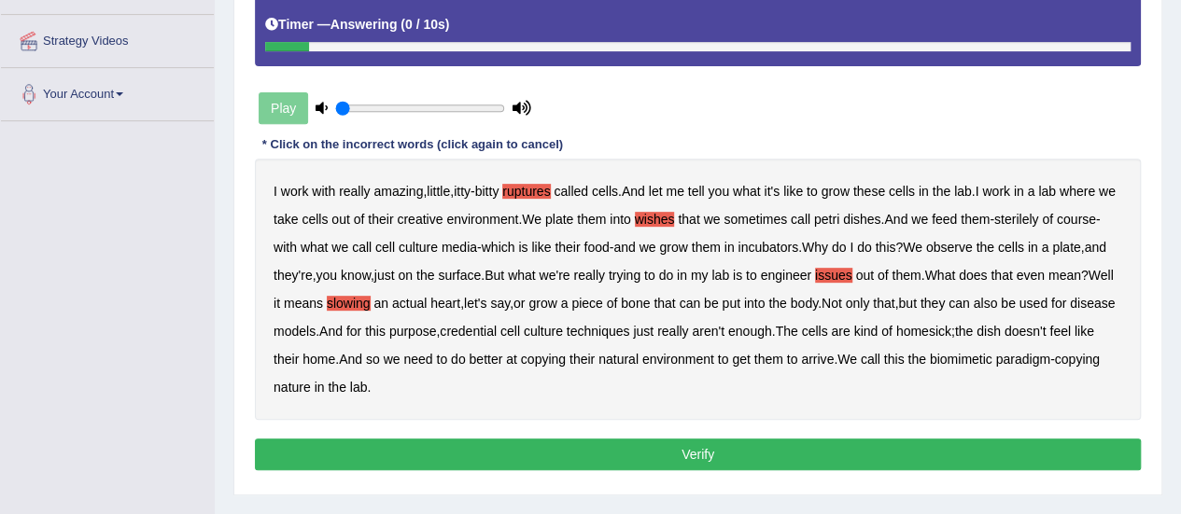
scroll to position [373, 0]
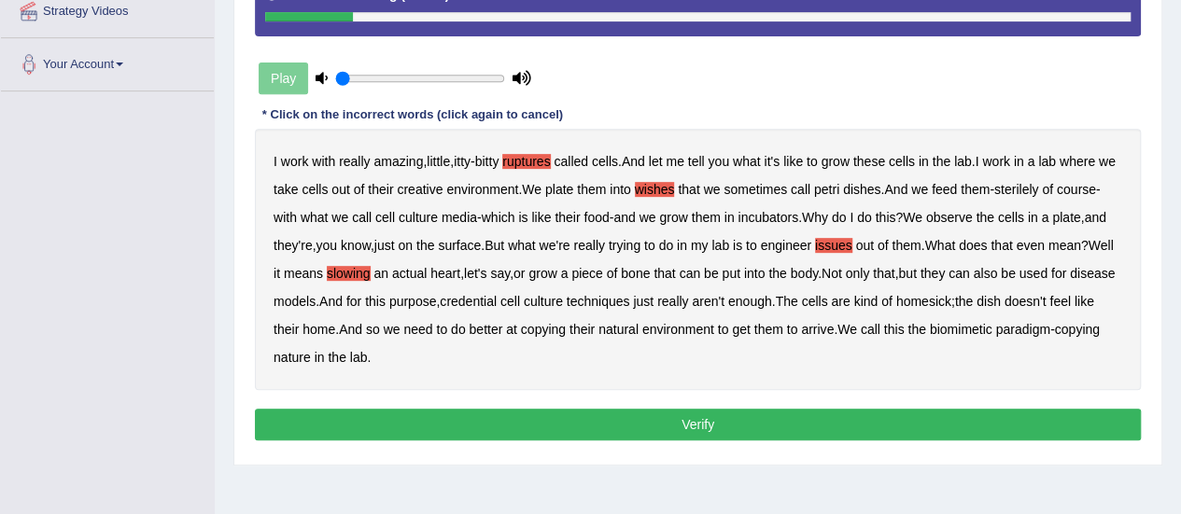
click at [476, 419] on button "Verify" at bounding box center [698, 425] width 886 height 32
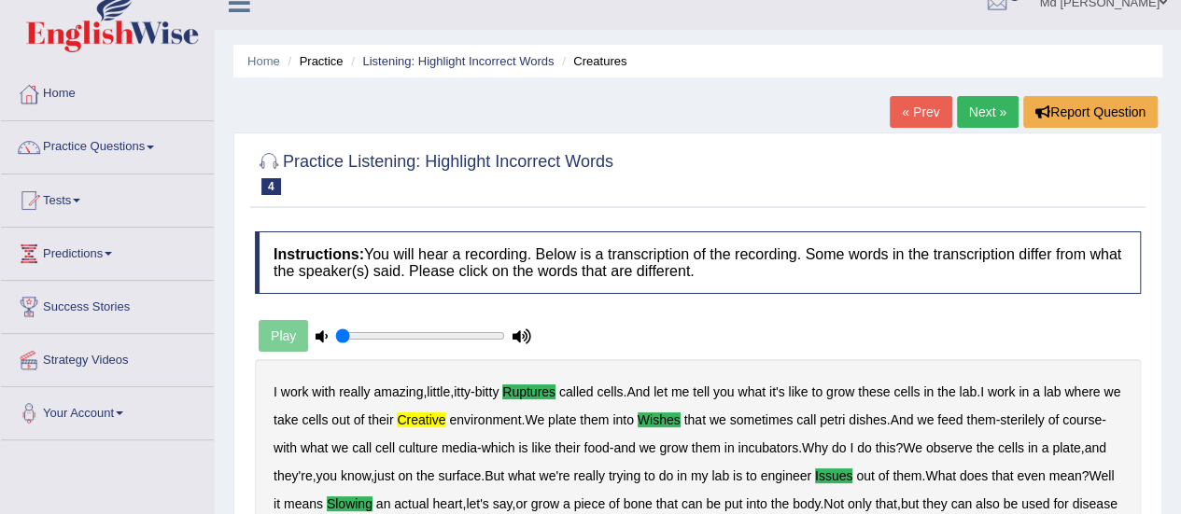
scroll to position [0, 0]
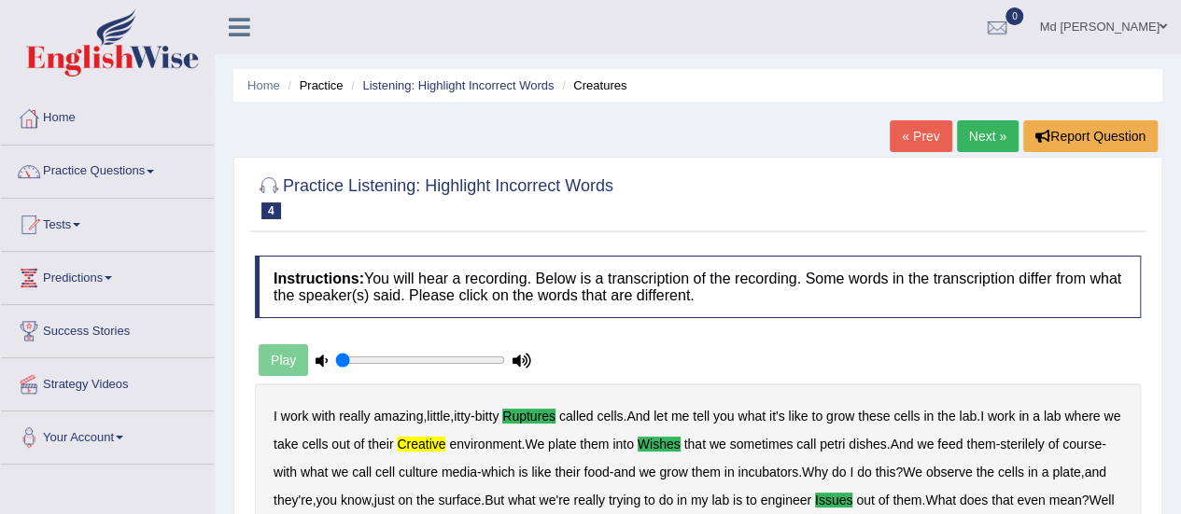
click at [974, 130] on link "Next »" at bounding box center [988, 136] width 62 height 32
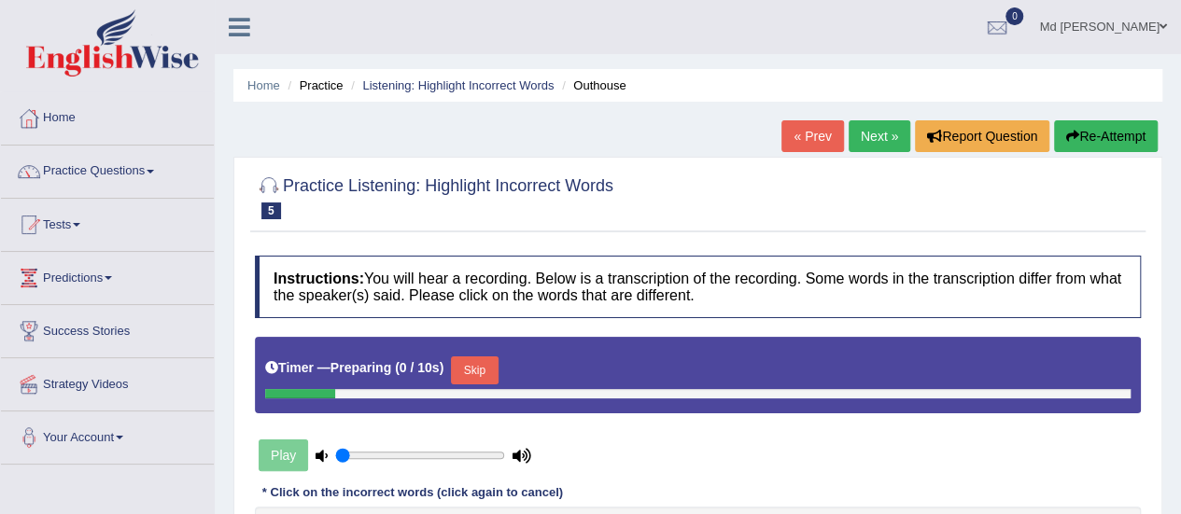
scroll to position [93, 0]
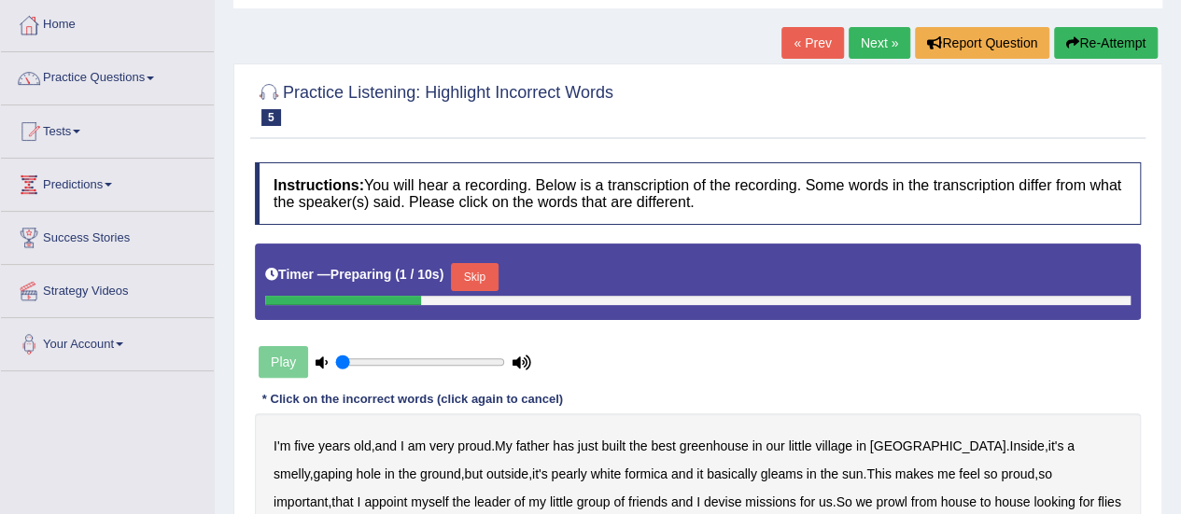
click at [487, 266] on button "Skip" at bounding box center [474, 277] width 47 height 28
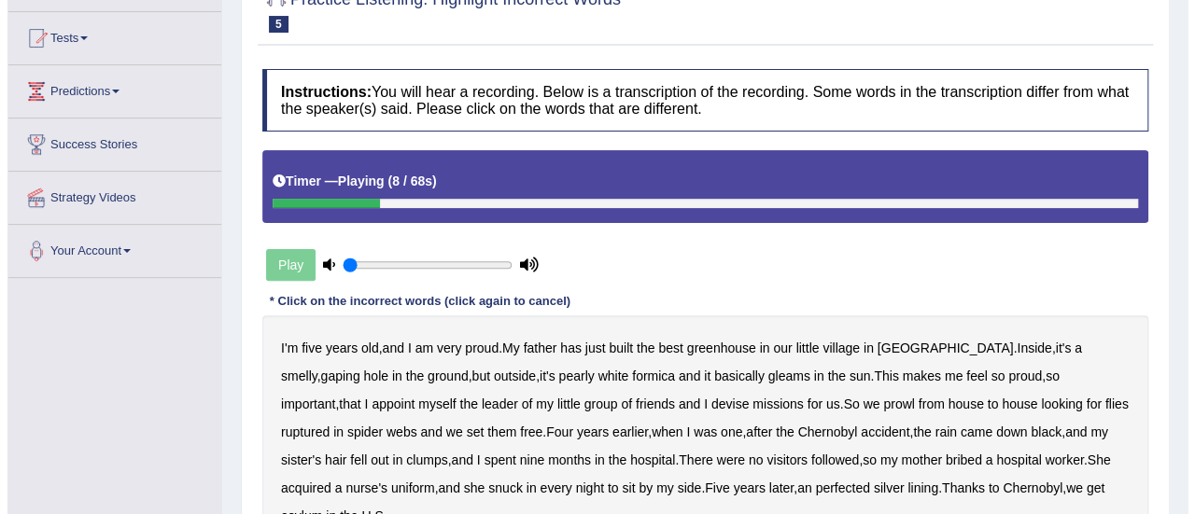
scroll to position [280, 0]
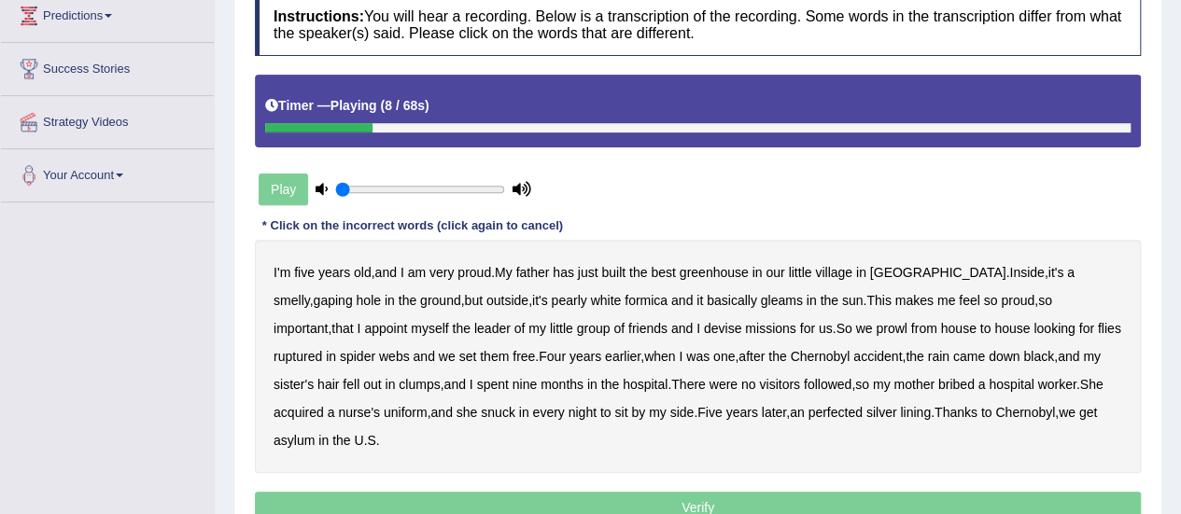
click at [734, 344] on div "I'm five years old , and I am very proud . My father has just built the best gr…" at bounding box center [698, 356] width 886 height 233
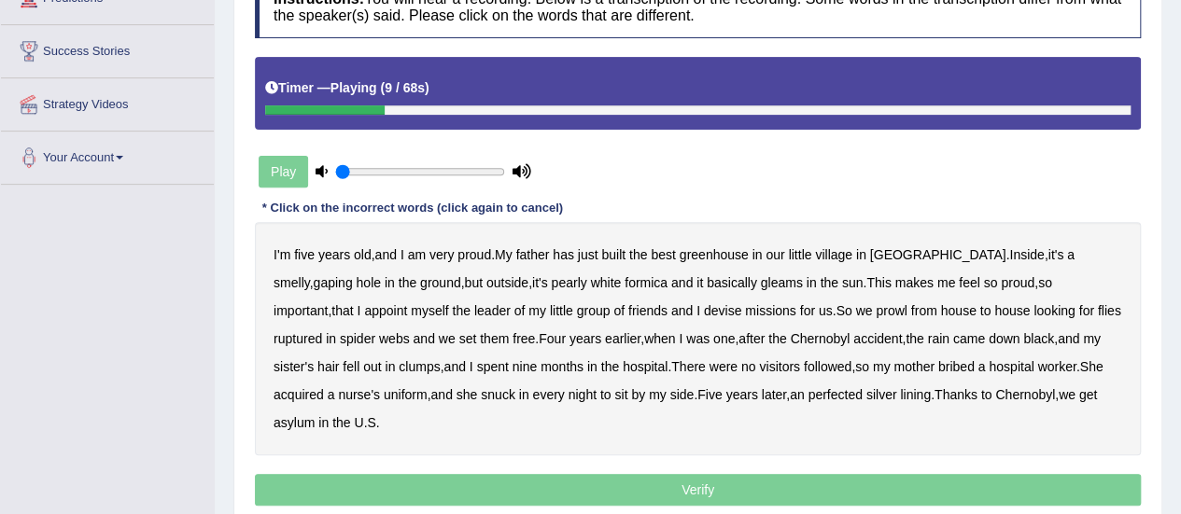
click at [742, 257] on b "greenhouse" at bounding box center [714, 254] width 69 height 15
click at [707, 281] on b "basically" at bounding box center [732, 282] width 50 height 15
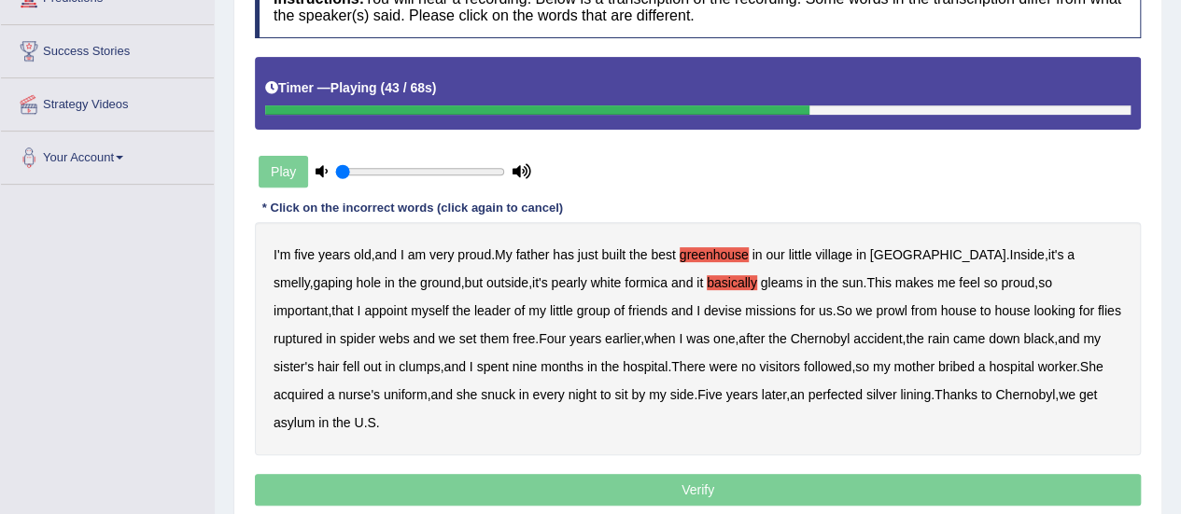
click at [790, 344] on b "Chernobyl" at bounding box center [820, 338] width 60 height 15
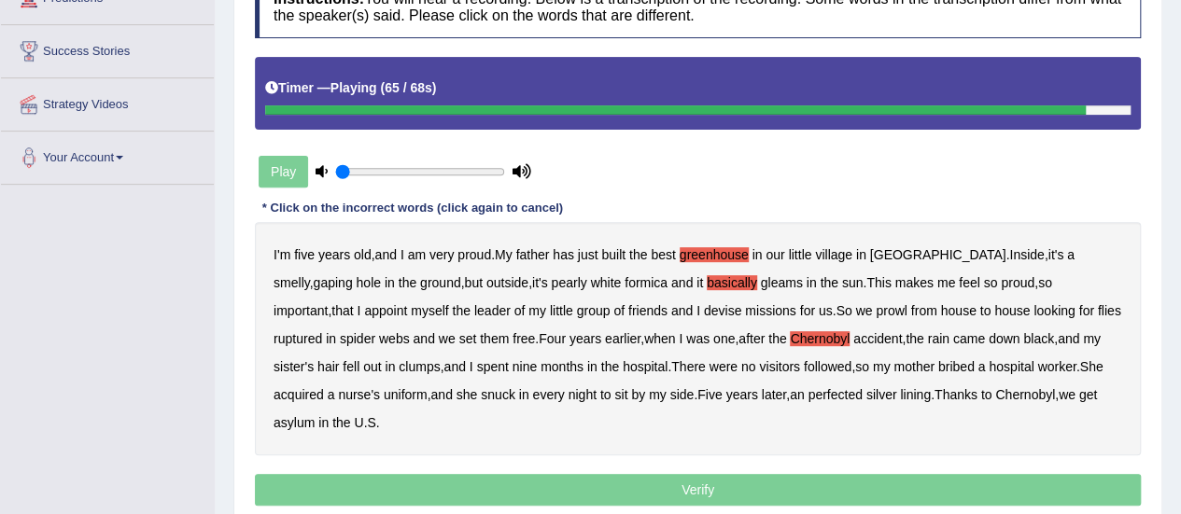
click at [808, 393] on b "perfected" at bounding box center [835, 394] width 54 height 15
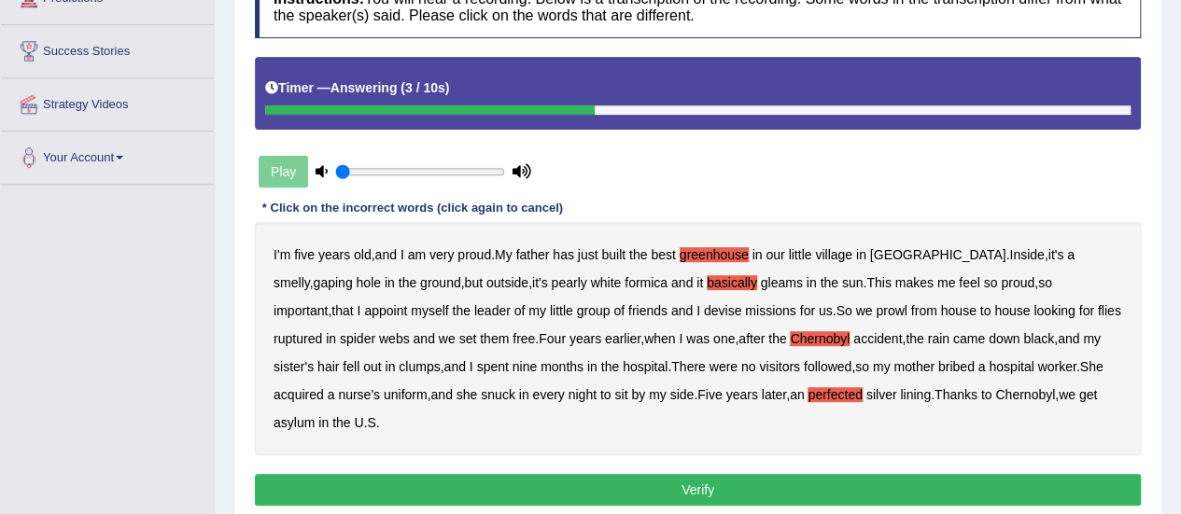
click at [717, 478] on button "Verify" at bounding box center [698, 490] width 886 height 32
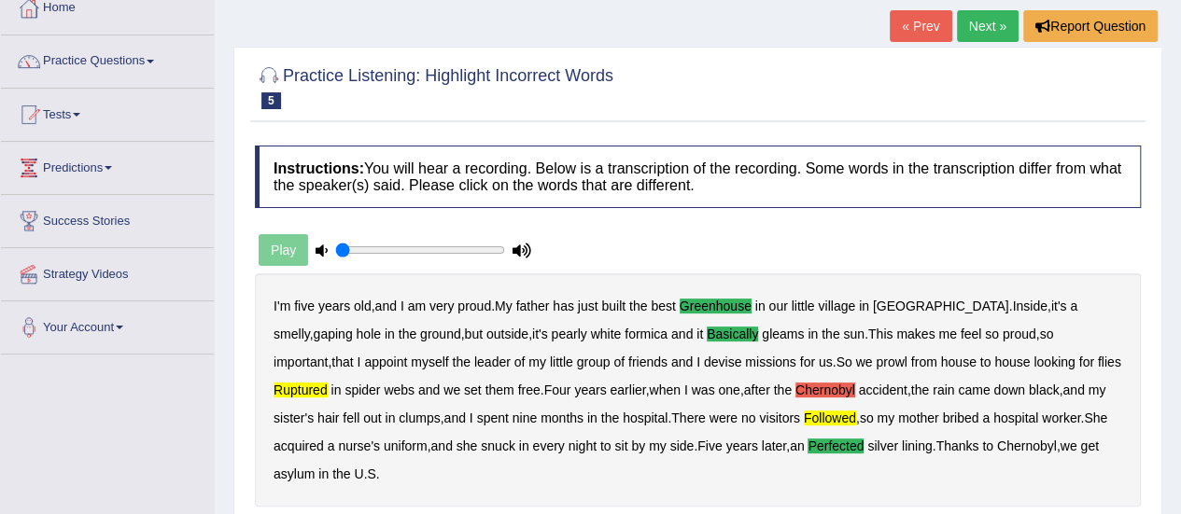
scroll to position [0, 0]
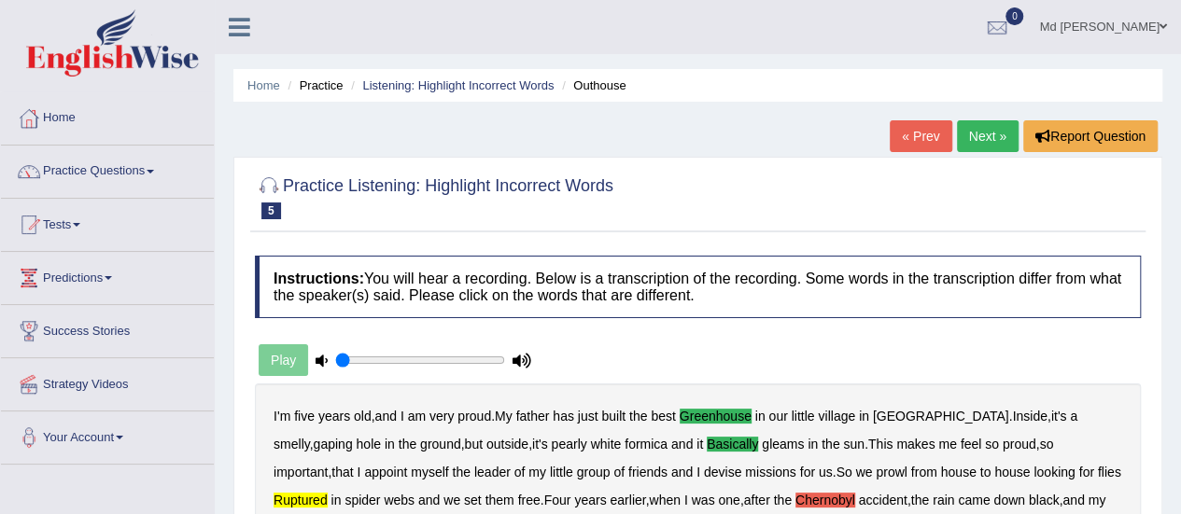
click at [960, 134] on link "Next »" at bounding box center [988, 136] width 62 height 32
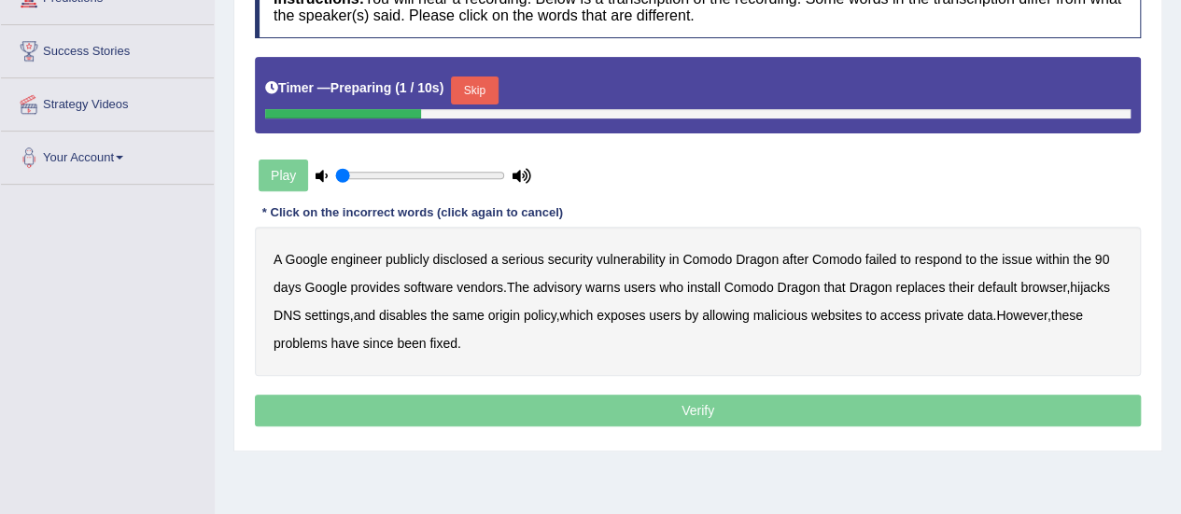
drag, startPoint x: 499, startPoint y: 89, endPoint x: 490, endPoint y: 92, distance: 10.1
click at [494, 90] on button "Skip" at bounding box center [474, 91] width 47 height 28
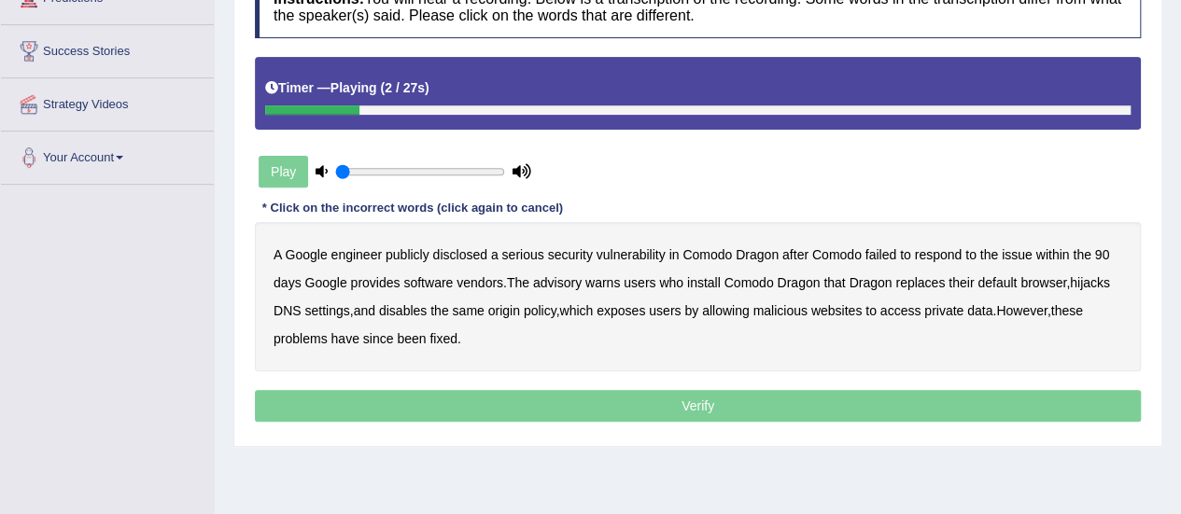
click at [469, 255] on b "disclosed" at bounding box center [460, 254] width 54 height 15
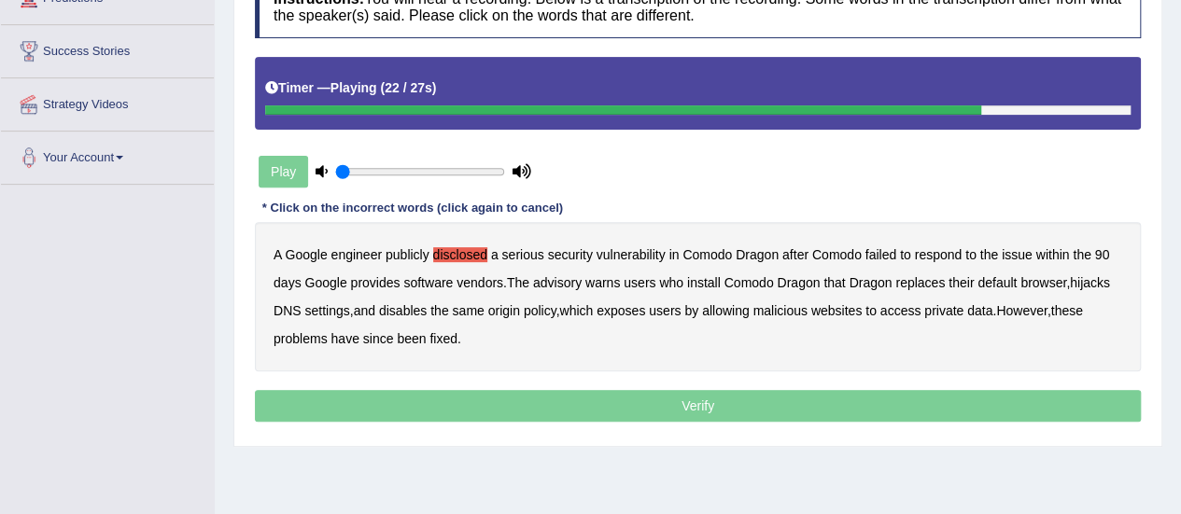
click at [796, 307] on b "malicious" at bounding box center [779, 310] width 54 height 15
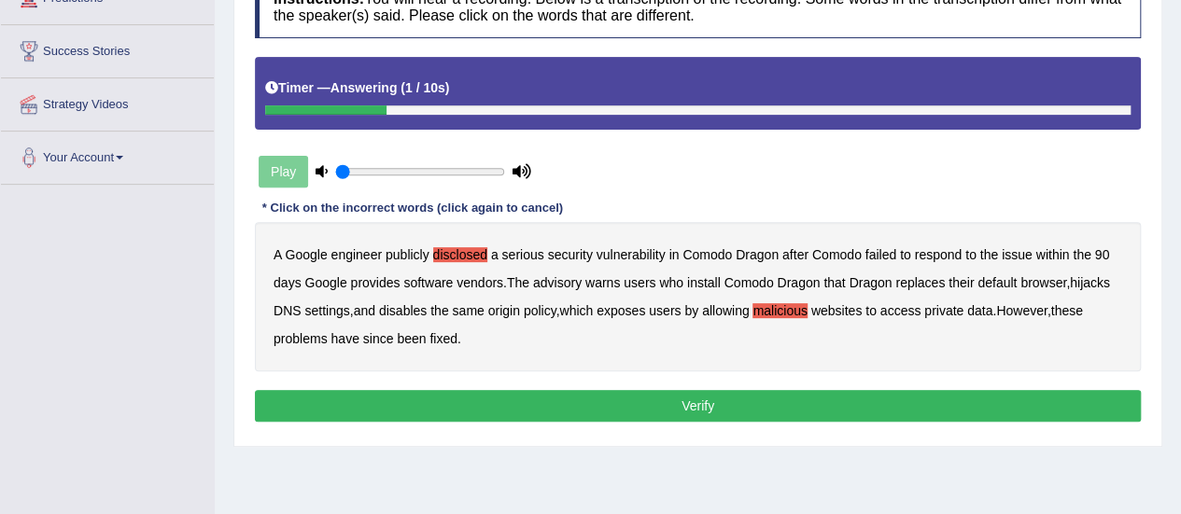
click at [563, 394] on button "Verify" at bounding box center [698, 406] width 886 height 32
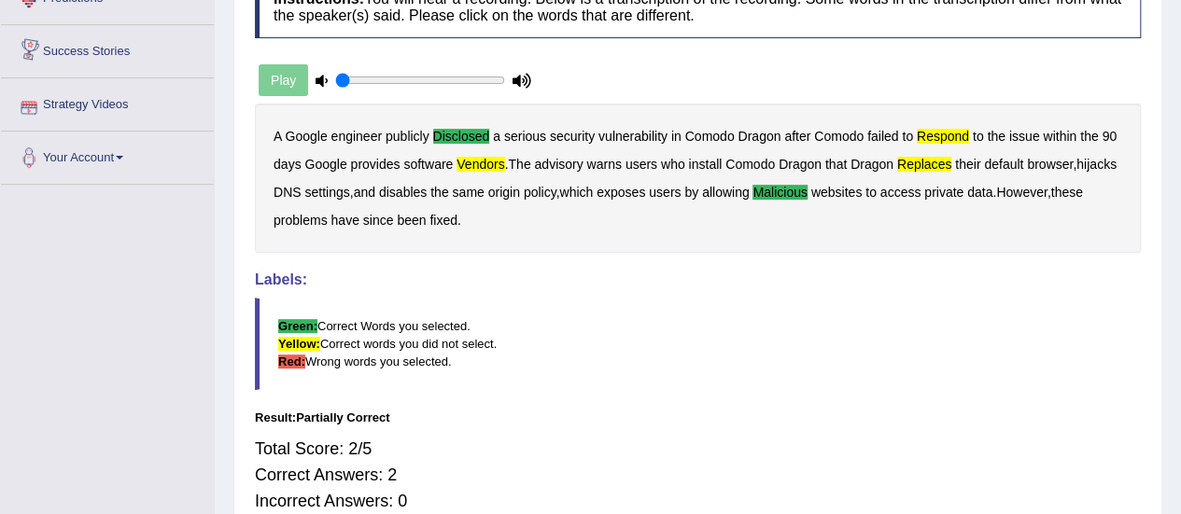
click at [293, 88] on div "Play" at bounding box center [395, 80] width 280 height 47
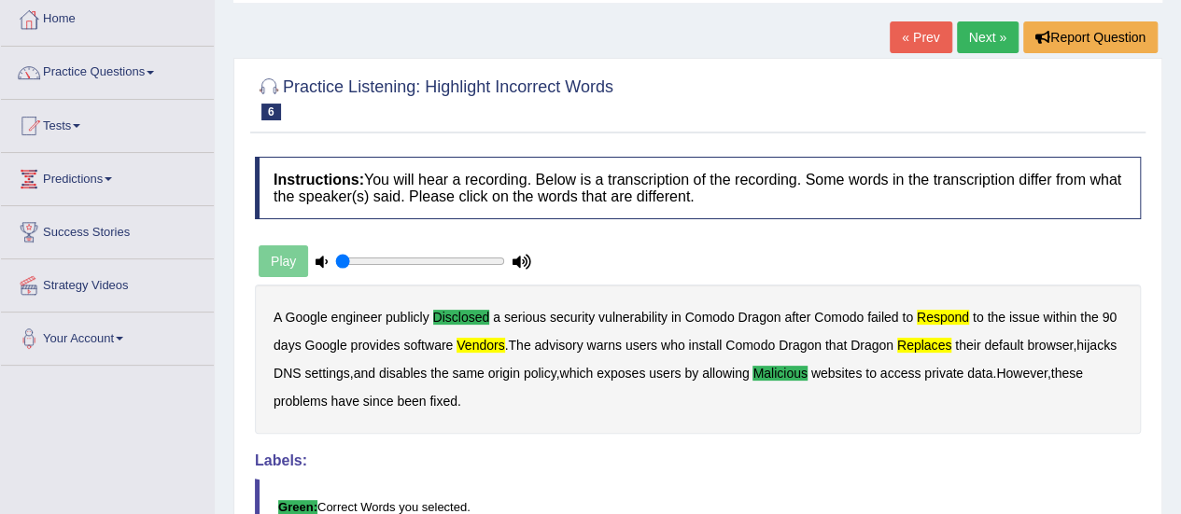
scroll to position [93, 0]
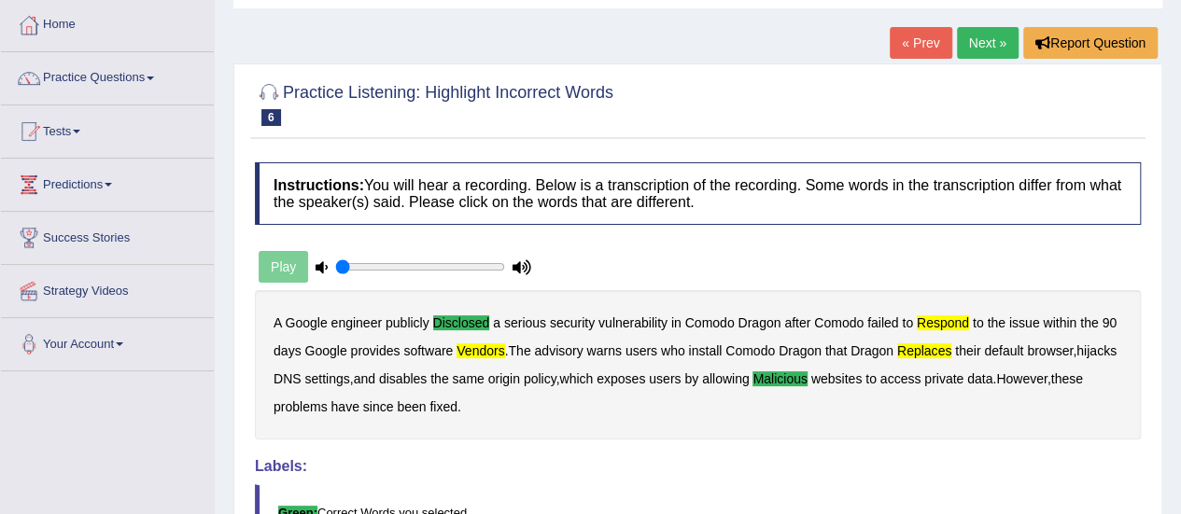
click at [990, 48] on link "Next »" at bounding box center [988, 43] width 62 height 32
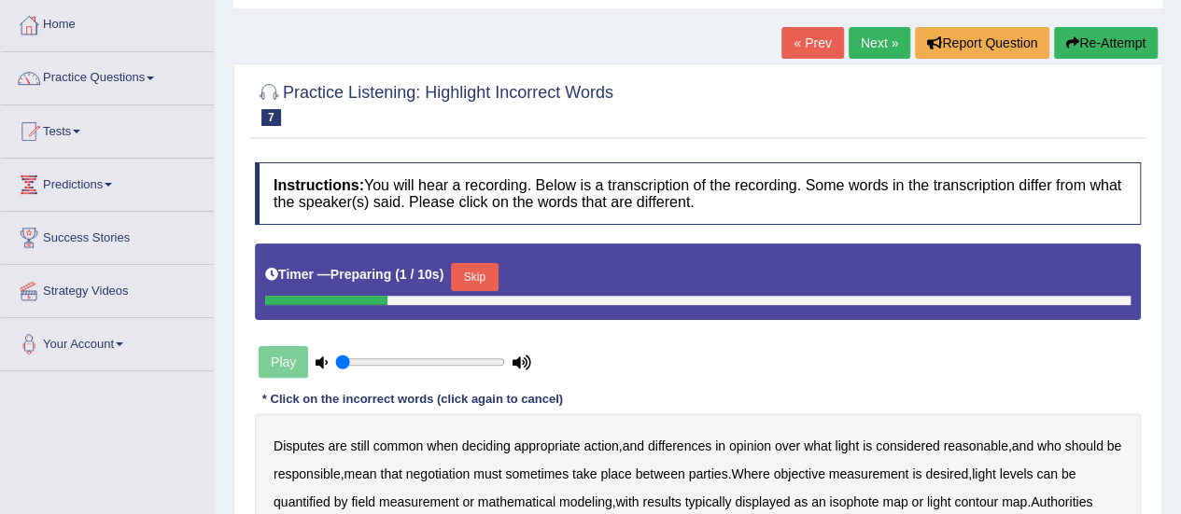
click at [486, 272] on button "Skip" at bounding box center [474, 277] width 47 height 28
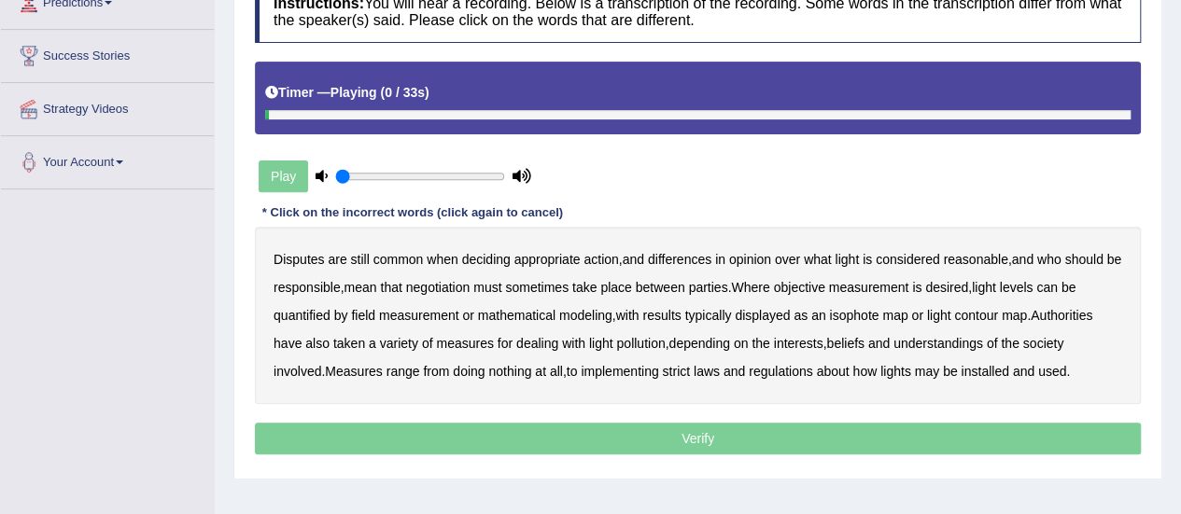
scroll to position [280, 0]
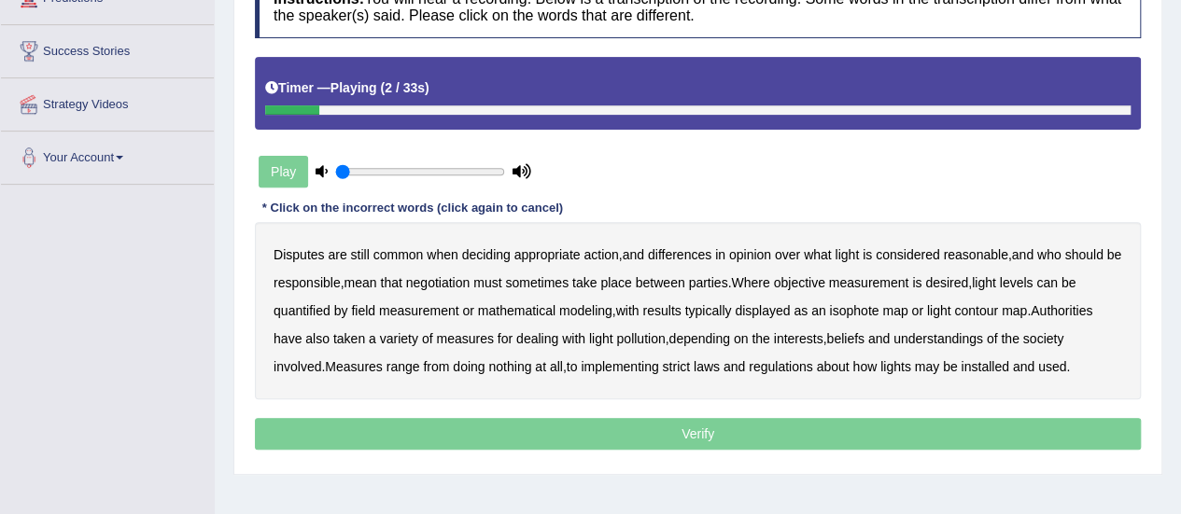
click at [394, 259] on b "common" at bounding box center [398, 254] width 50 height 15
click at [824, 277] on b "objective" at bounding box center [798, 282] width 51 height 15
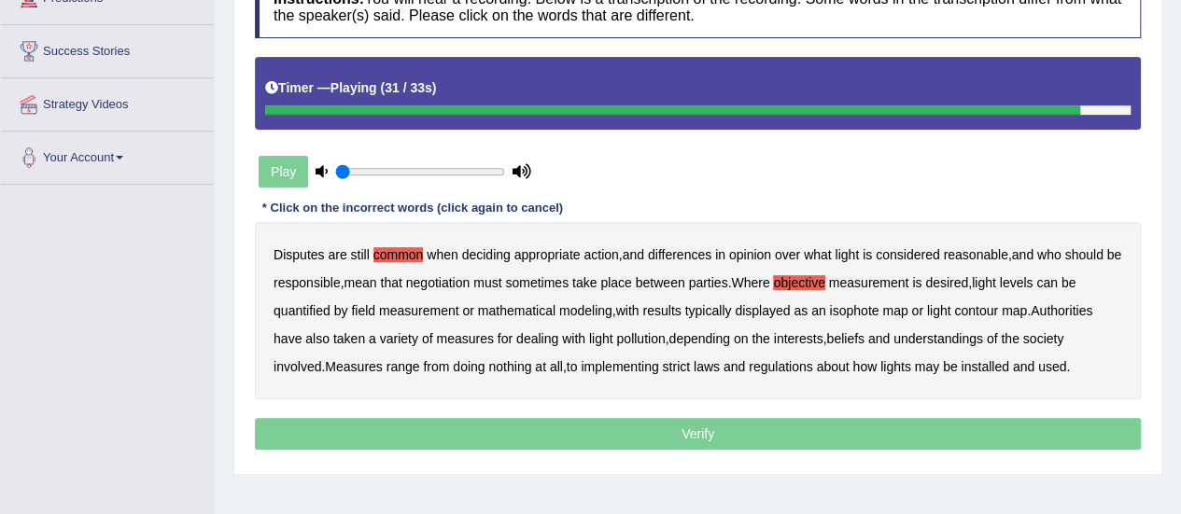
click at [807, 364] on b "regulations" at bounding box center [781, 366] width 64 height 15
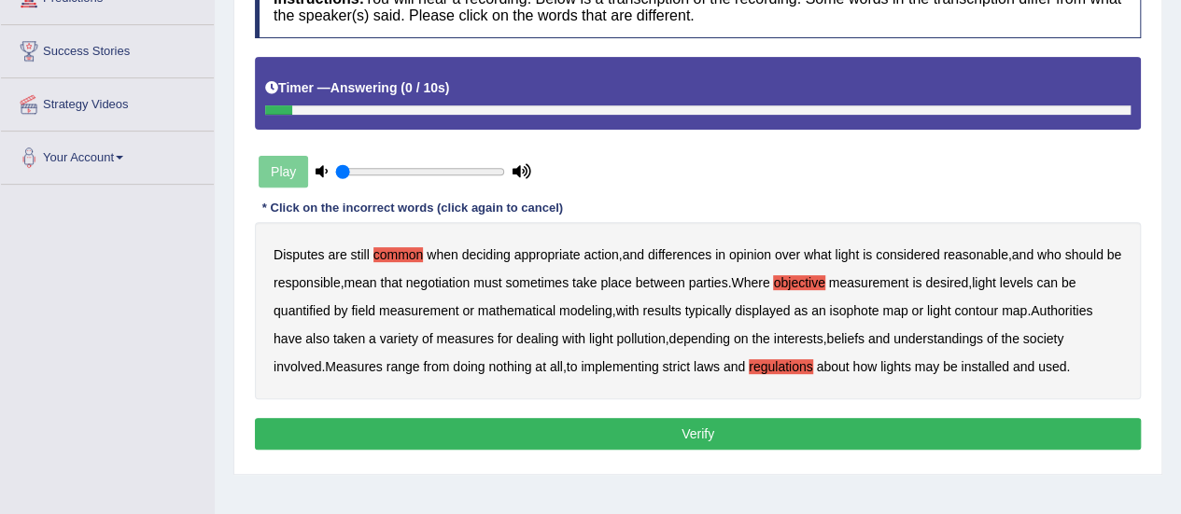
click at [720, 425] on button "Verify" at bounding box center [698, 434] width 886 height 32
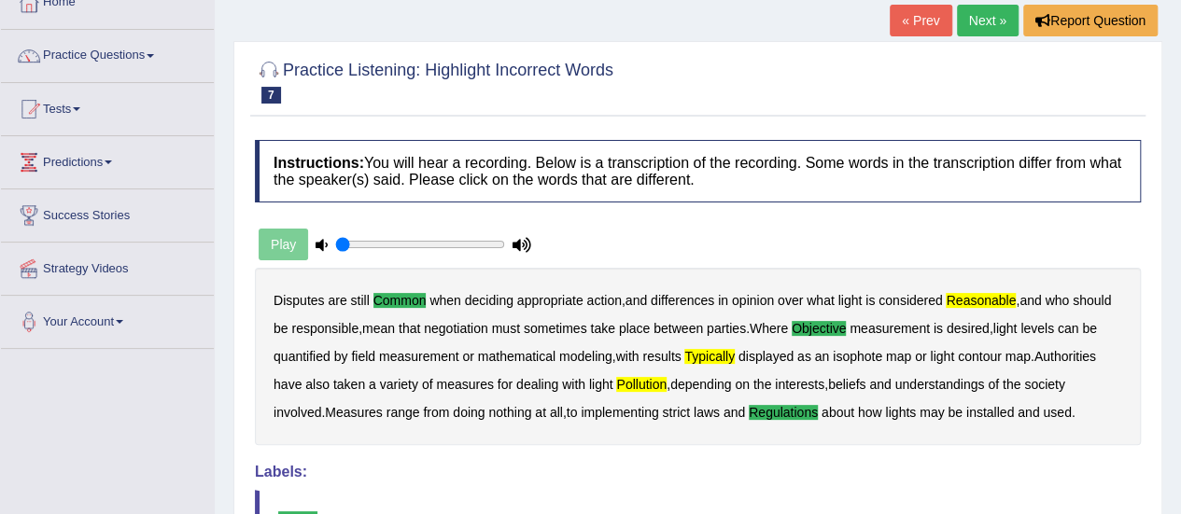
scroll to position [0, 0]
